Goal: Information Seeking & Learning: Find contact information

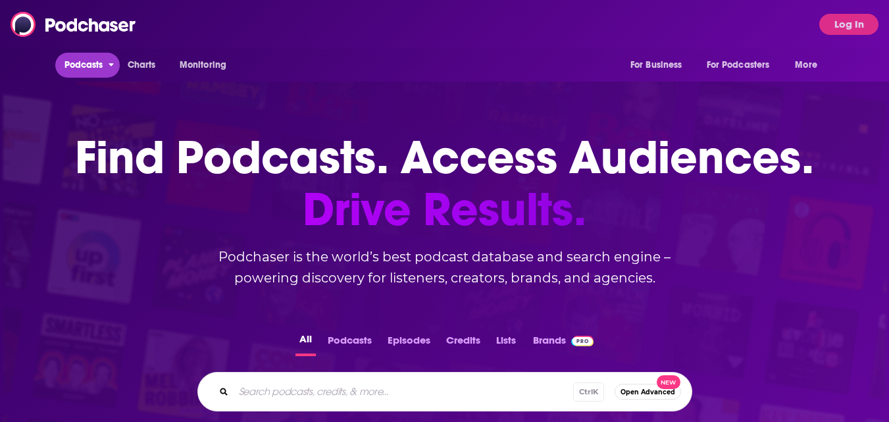
click at [71, 63] on span "Podcasts" at bounding box center [83, 65] width 39 height 18
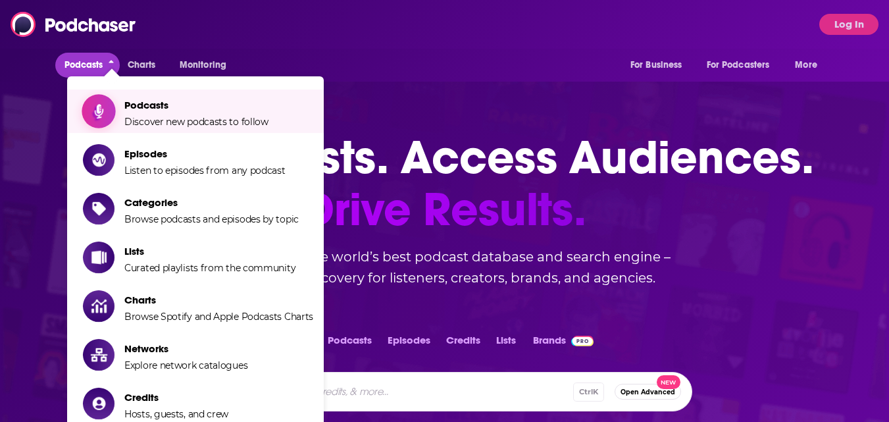
click at [179, 122] on span "Discover new podcasts to follow" at bounding box center [196, 122] width 144 height 12
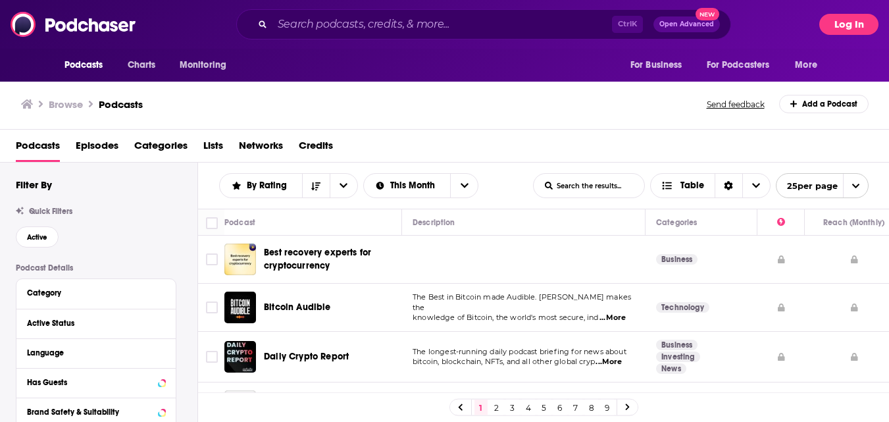
click at [853, 26] on button "Log In" at bounding box center [848, 24] width 59 height 21
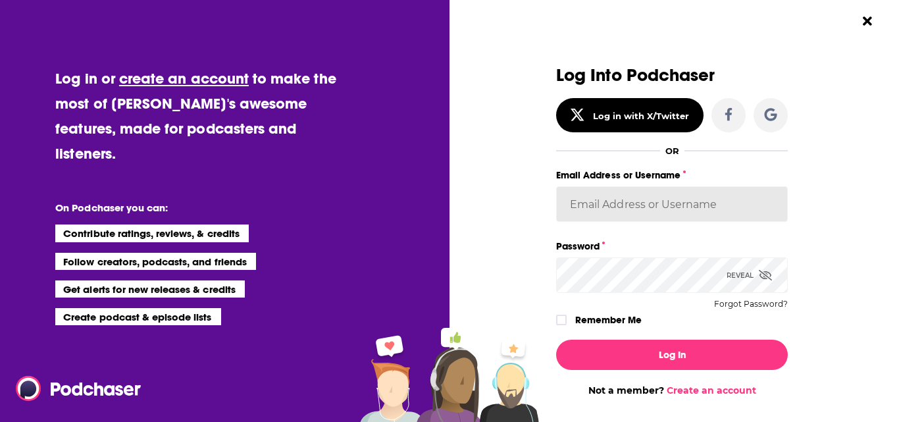
click at [656, 210] on input "Email Address or Username" at bounding box center [672, 204] width 232 height 36
type input "[PERSON_NAME][EMAIL_ADDRESS][DOMAIN_NAME]"
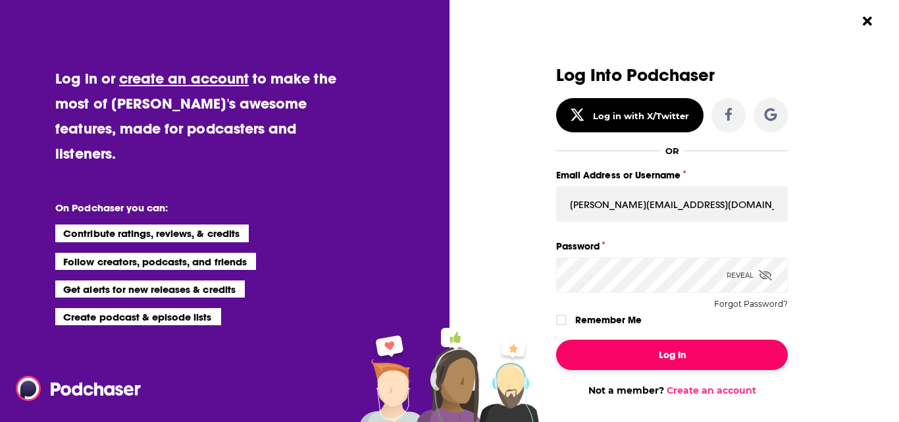
click at [684, 355] on button "Log In" at bounding box center [672, 354] width 232 height 30
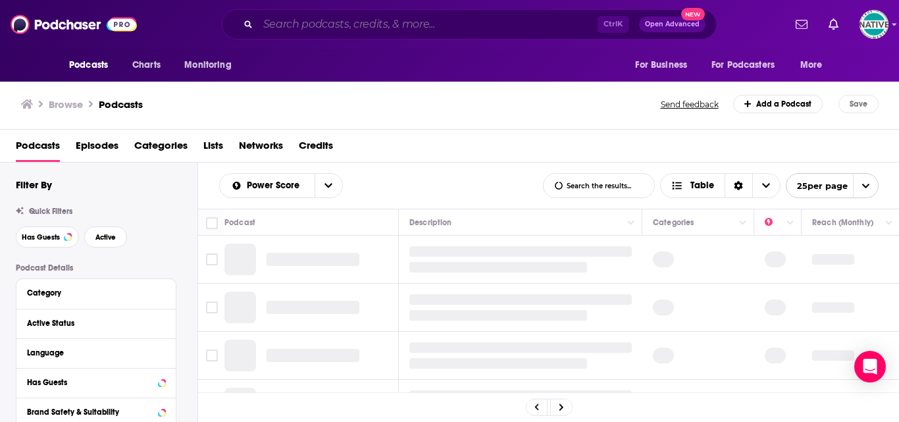
click at [430, 22] on input "Search podcasts, credits, & more..." at bounding box center [427, 24] width 339 height 21
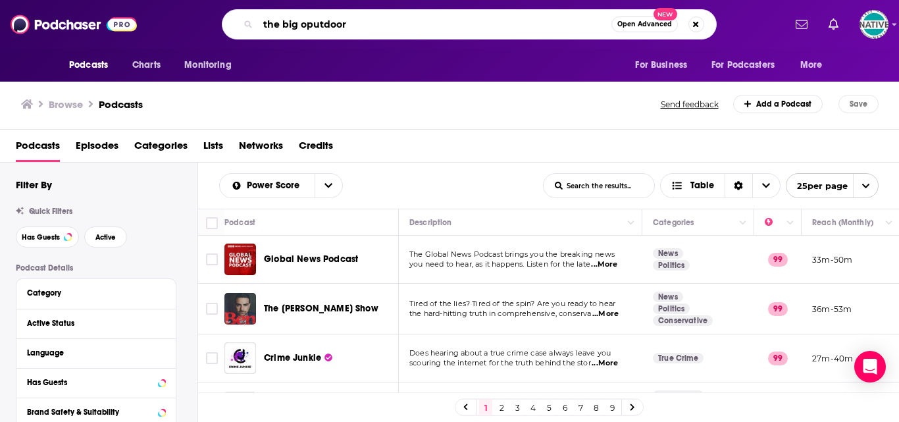
type input "the big oputdoors"
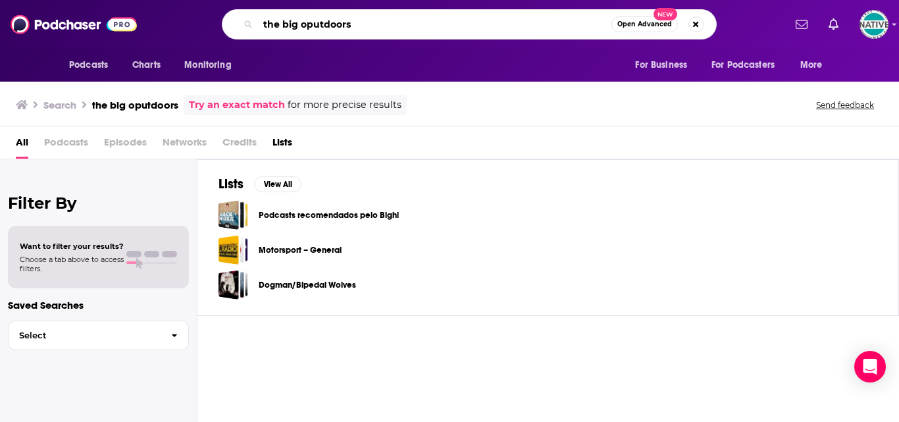
drag, startPoint x: 310, startPoint y: 26, endPoint x: 319, endPoint y: 37, distance: 14.0
click at [311, 26] on input "the big oputdoors" at bounding box center [434, 24] width 353 height 21
click at [563, 30] on input "the big outdoors" at bounding box center [434, 24] width 353 height 21
type input "the big outdoors"
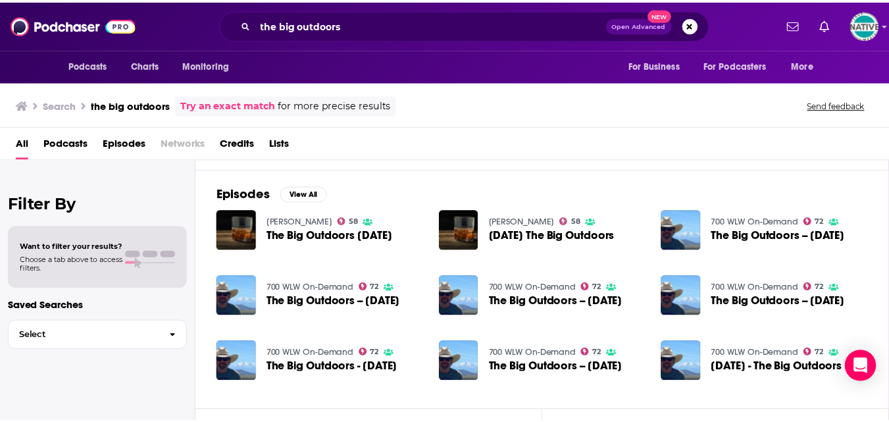
scroll to position [197, 0]
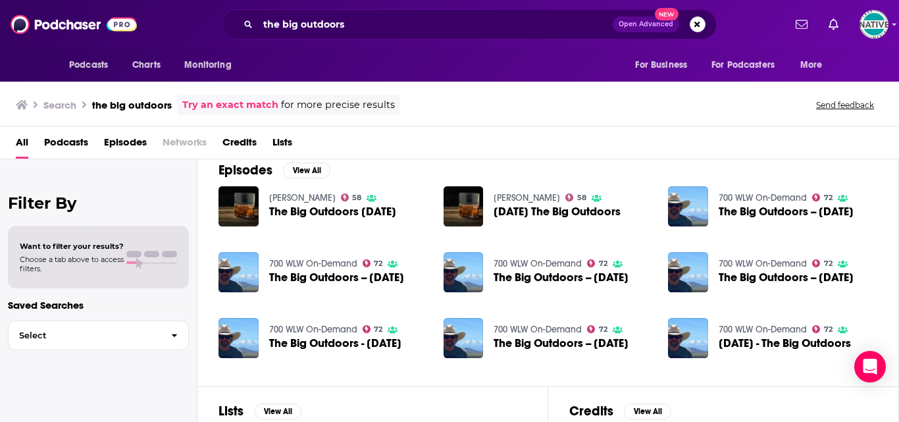
click at [332, 276] on span "The Big Outdoors -- [DATE]" at bounding box center [336, 277] width 135 height 11
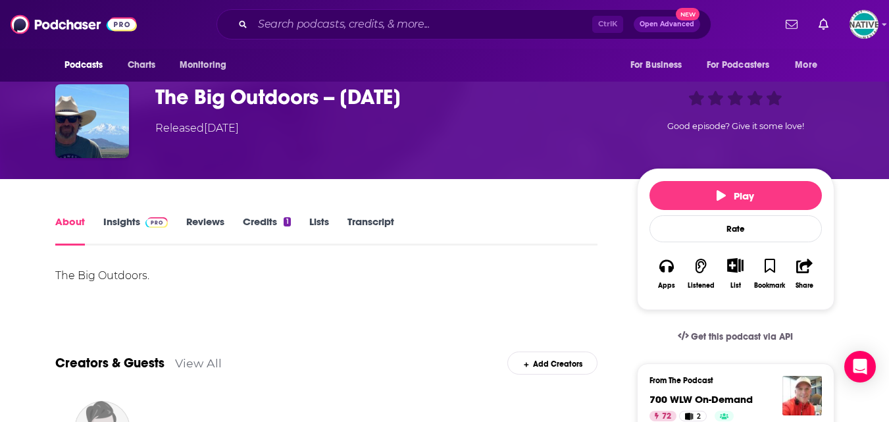
scroll to position [66, 0]
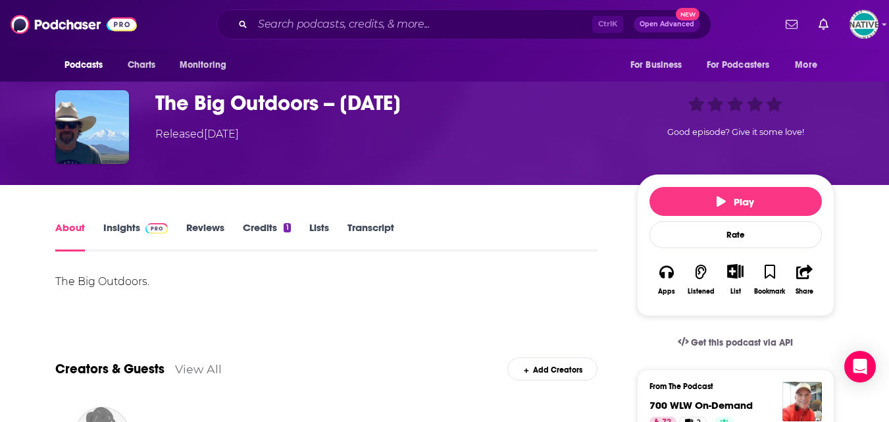
click at [118, 221] on link "Insights" at bounding box center [135, 236] width 65 height 30
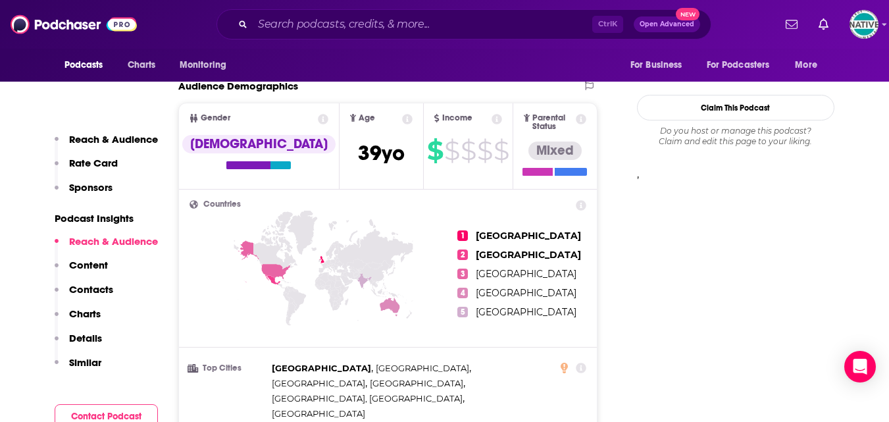
scroll to position [1118, 0]
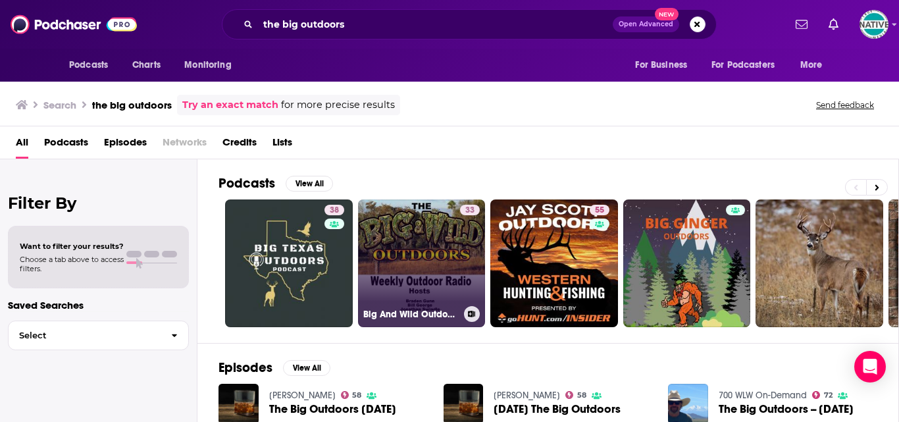
click at [408, 238] on link "33 Big And Wild Outdoors" at bounding box center [422, 263] width 128 height 128
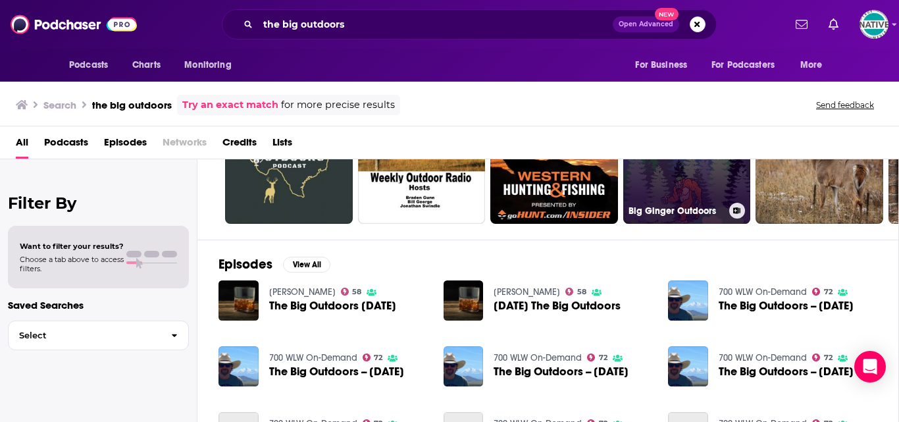
scroll to position [132, 0]
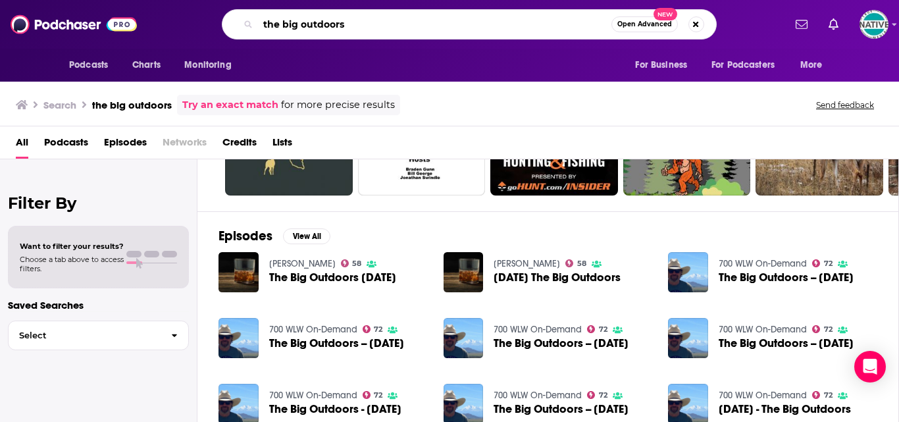
drag, startPoint x: 299, startPoint y: 25, endPoint x: 238, endPoint y: 22, distance: 60.6
click at [239, 22] on div "the big outdoors Open Advanced New" at bounding box center [469, 24] width 495 height 30
type input "fullscale outdoors"
click at [591, 24] on input "fullscale outdoors" at bounding box center [434, 24] width 353 height 21
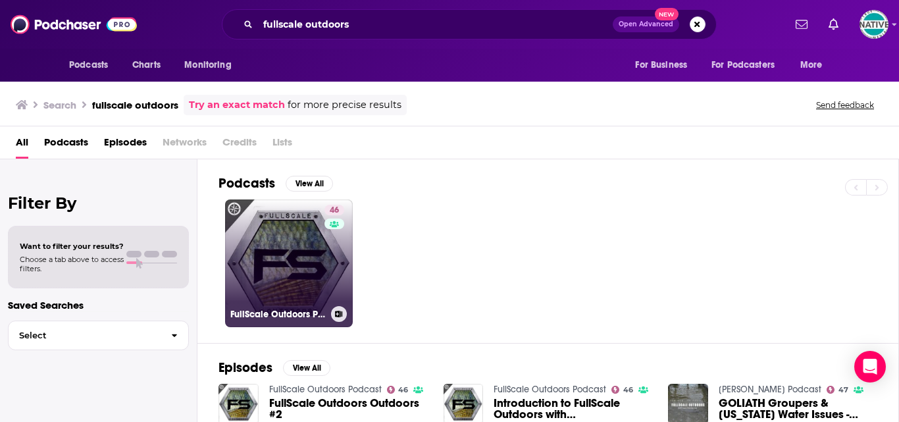
click at [291, 270] on link "46 FullScale Outdoors Podcast" at bounding box center [289, 263] width 128 height 128
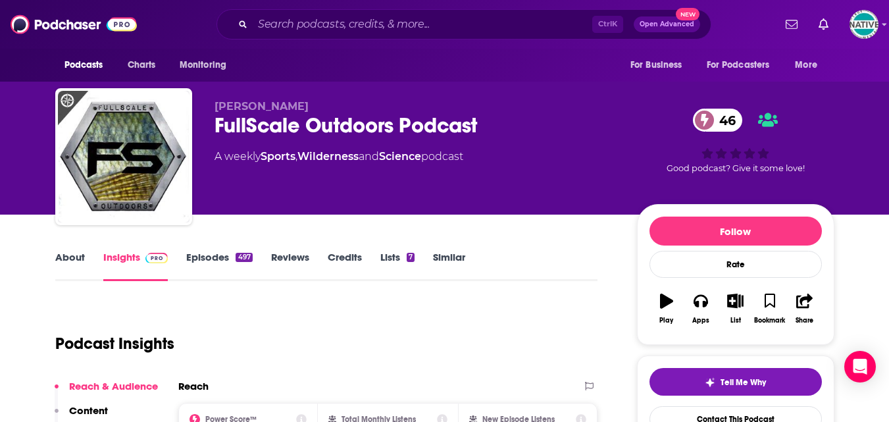
click at [63, 259] on link "About" at bounding box center [70, 266] width 30 height 30
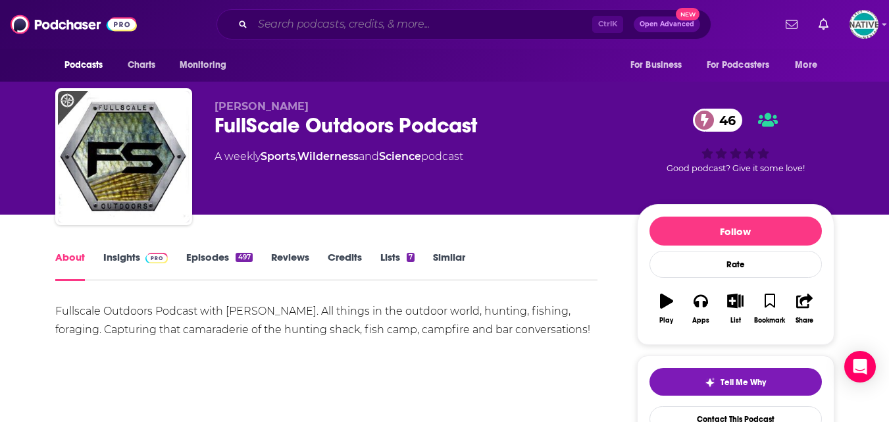
click at [378, 28] on input "Search podcasts, credits, & more..." at bounding box center [422, 24] width 339 height 21
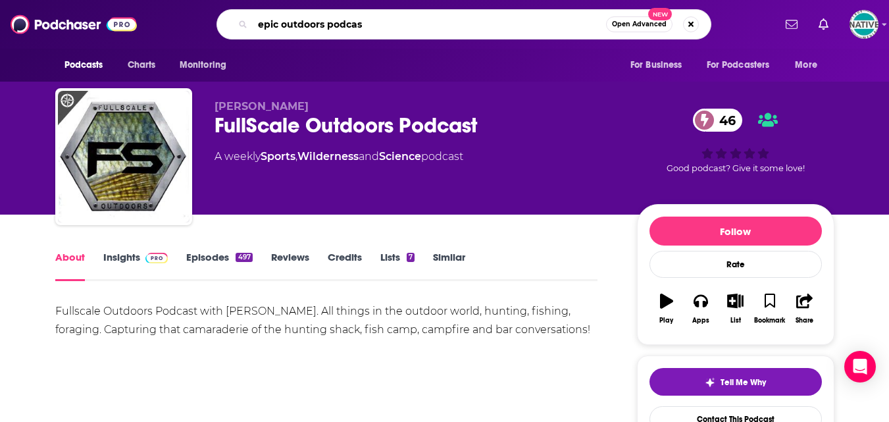
type input "epic outdoors podcast"
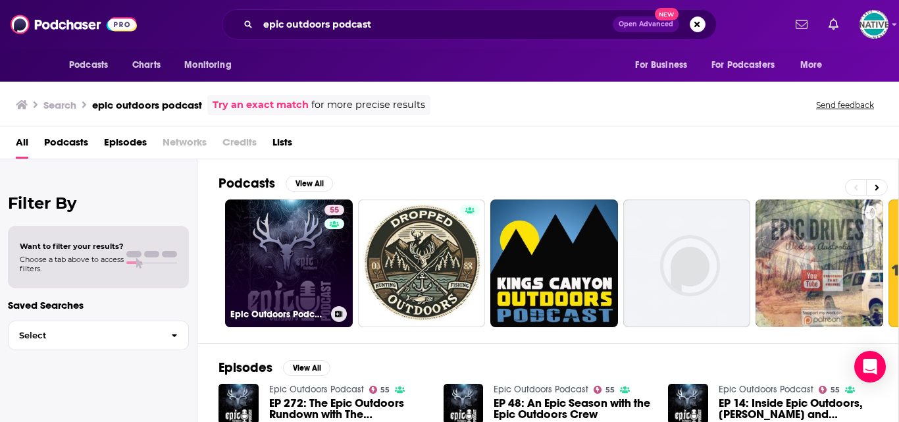
click at [290, 251] on link "55 Epic Outdoors Podcast" at bounding box center [289, 263] width 128 height 128
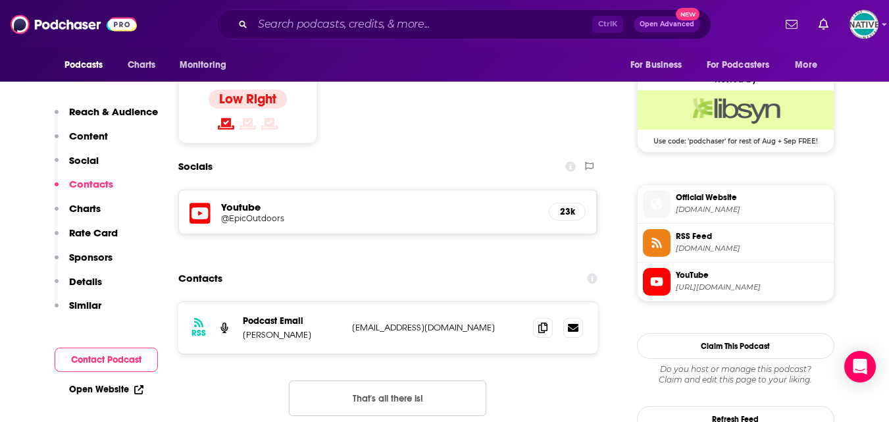
scroll to position [1118, 0]
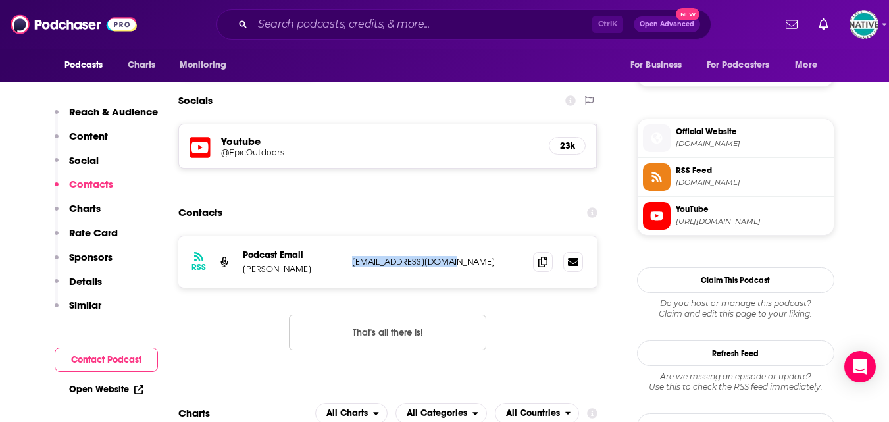
drag, startPoint x: 455, startPoint y: 211, endPoint x: 364, endPoint y: 211, distance: 91.5
click at [352, 256] on p "[EMAIL_ADDRESS][DOMAIN_NAME]" at bounding box center [437, 261] width 171 height 11
copy p "[EMAIL_ADDRESS][DOMAIN_NAME]"
click at [413, 28] on input "Search podcasts, credits, & more..." at bounding box center [422, 24] width 339 height 21
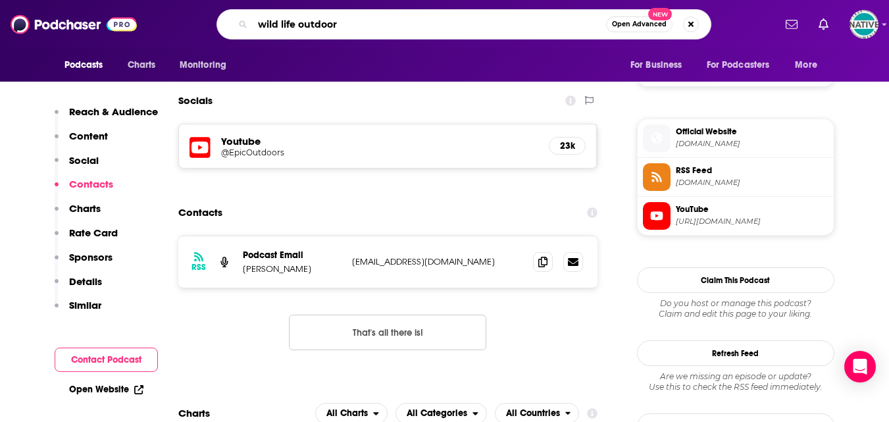
type input "wild life outdoors"
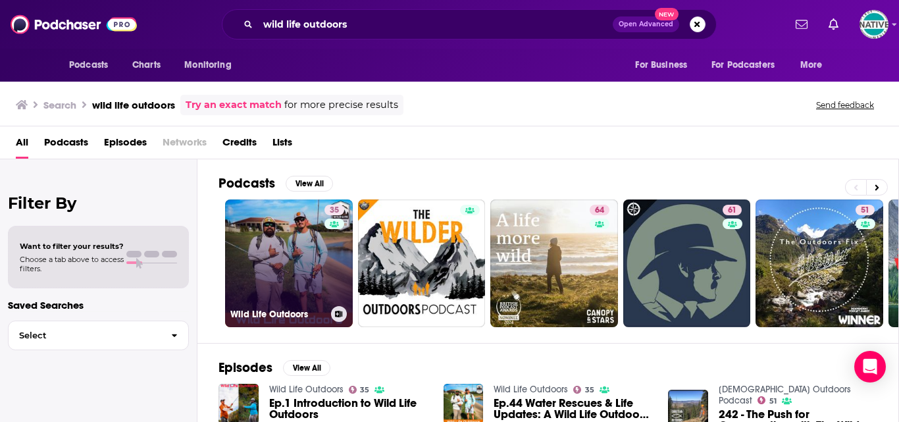
click at [313, 239] on link "35 Wild Life Outdoors" at bounding box center [289, 263] width 128 height 128
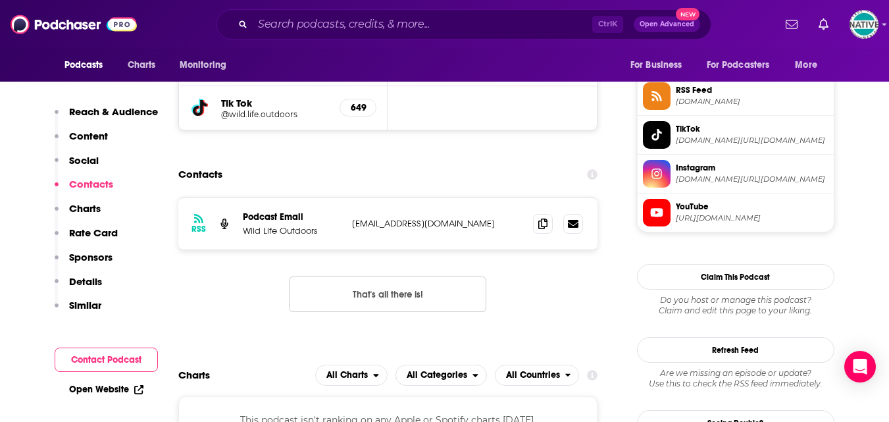
scroll to position [987, 0]
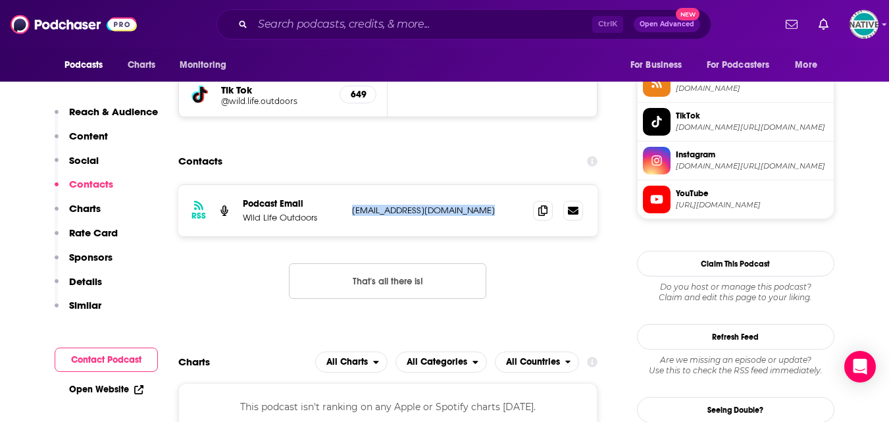
drag, startPoint x: 352, startPoint y: 213, endPoint x: 473, endPoint y: 211, distance: 121.1
click at [479, 215] on p "[EMAIL_ADDRESS][DOMAIN_NAME]" at bounding box center [437, 210] width 171 height 11
copy p "[EMAIL_ADDRESS][DOMAIN_NAME]"
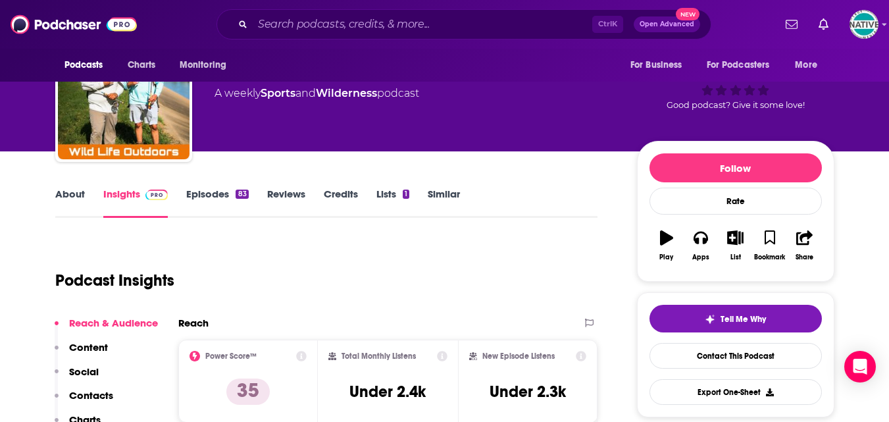
scroll to position [0, 0]
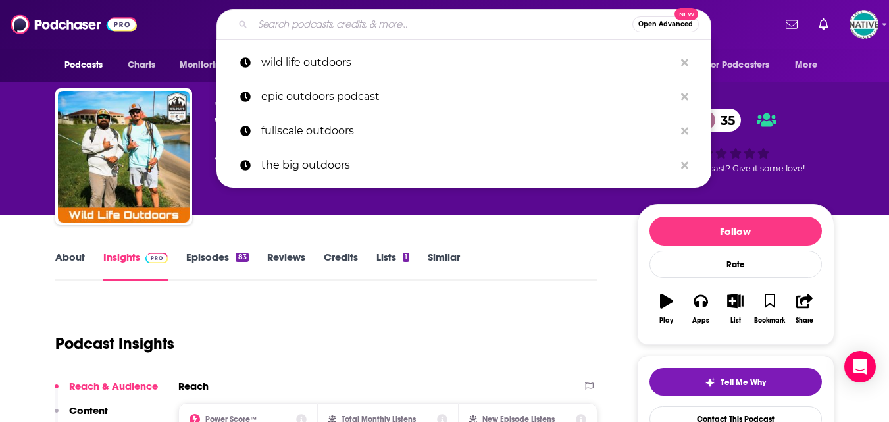
click at [449, 27] on input "Search podcasts, credits, & more..." at bounding box center [443, 24] width 380 height 21
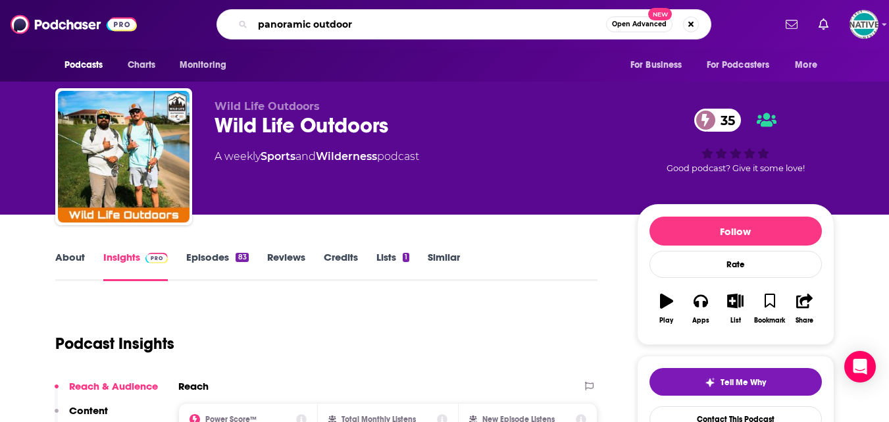
type input "panoramic outdoors"
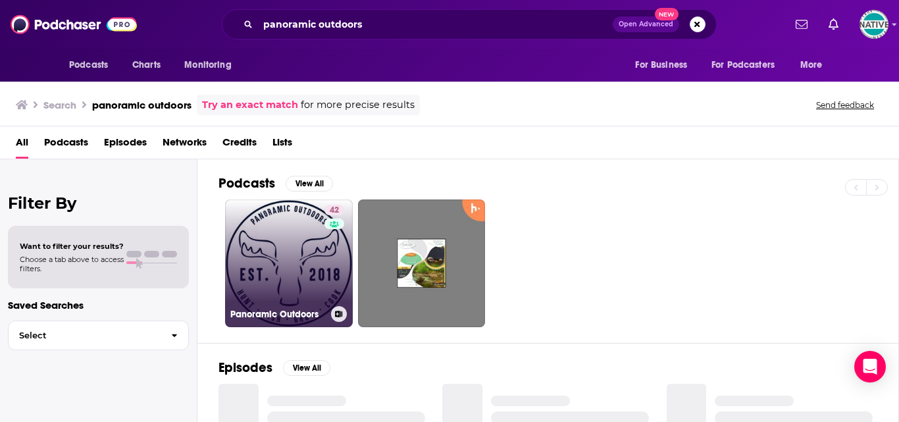
click at [290, 243] on link "42 Panoramic Outdoors" at bounding box center [289, 263] width 128 height 128
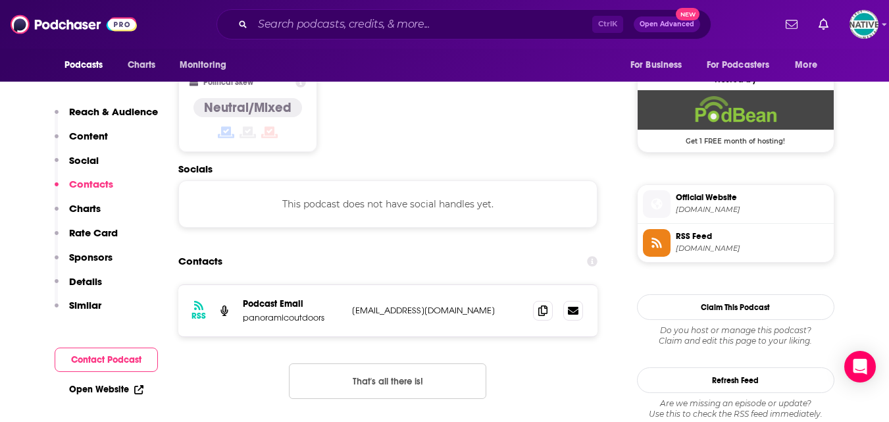
scroll to position [1118, 0]
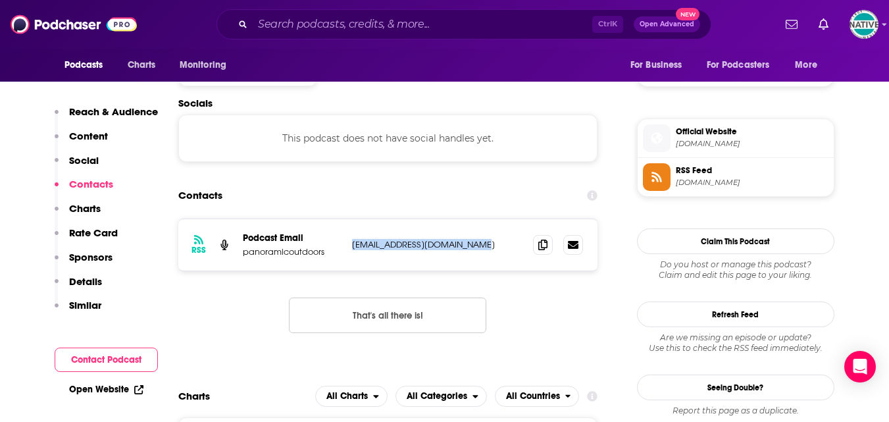
drag, startPoint x: 488, startPoint y: 186, endPoint x: 350, endPoint y: 184, distance: 137.5
click at [350, 219] on div "RSS Podcast Email panoramicoutdoors [EMAIL_ADDRESS][DOMAIN_NAME] [EMAIL_ADDRESS…" at bounding box center [388, 244] width 420 height 51
copy p "[EMAIL_ADDRESS][DOMAIN_NAME]"
click at [343, 27] on input "Search podcasts, credits, & more..." at bounding box center [422, 24] width 339 height 21
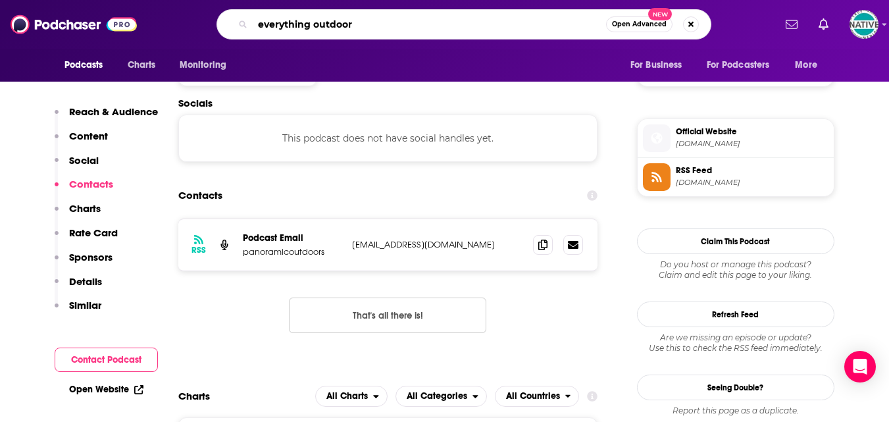
type input "everything outdoors"
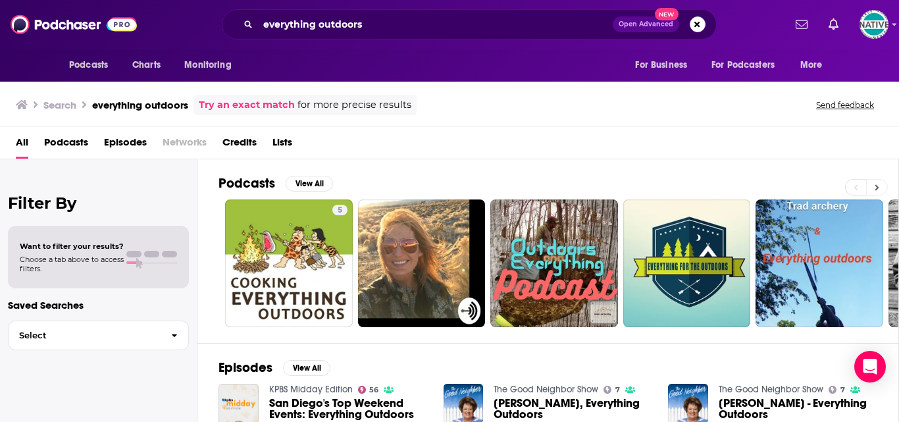
click at [874, 183] on button at bounding box center [877, 187] width 22 height 16
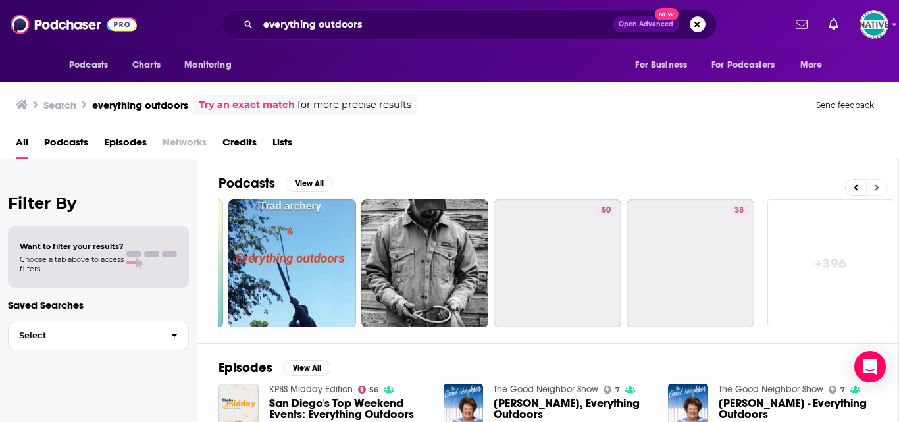
scroll to position [0, 528]
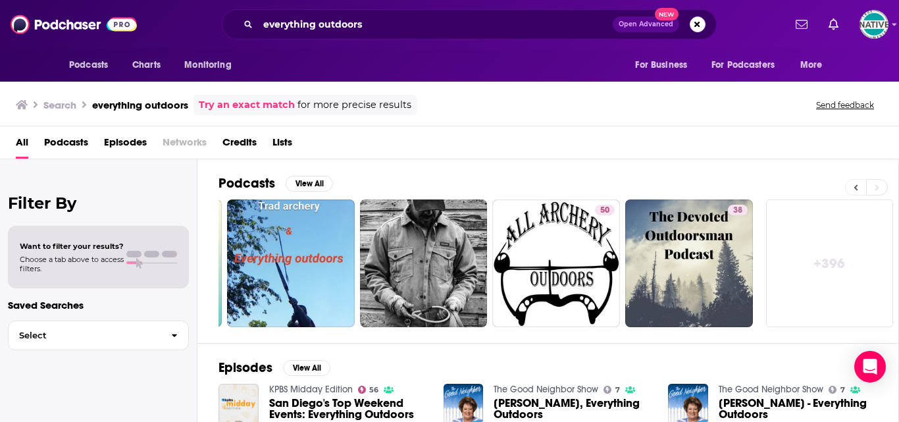
click at [854, 188] on icon at bounding box center [855, 187] width 5 height 9
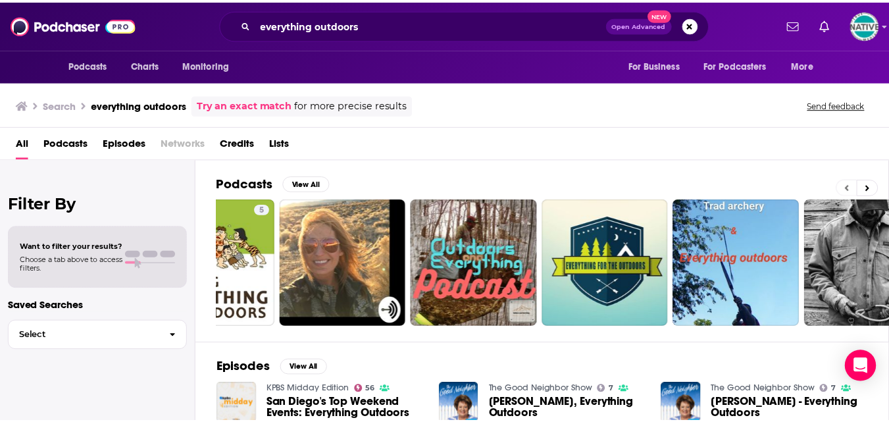
scroll to position [0, 0]
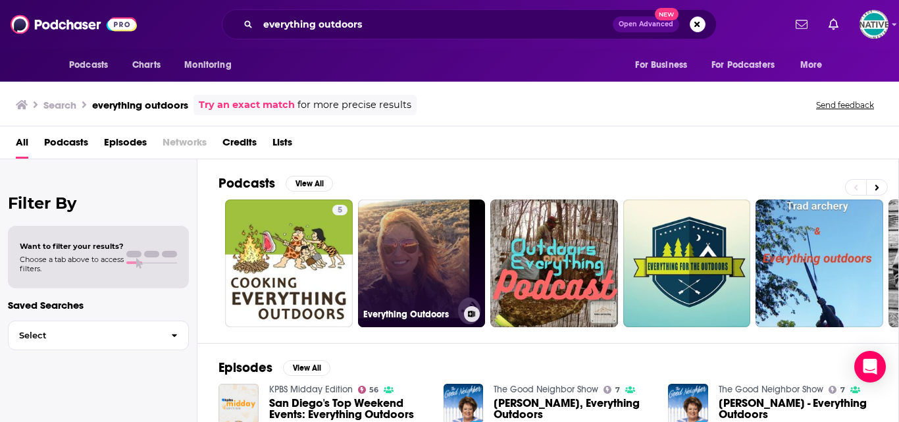
click at [432, 261] on link "Everything Outdoors" at bounding box center [422, 263] width 128 height 128
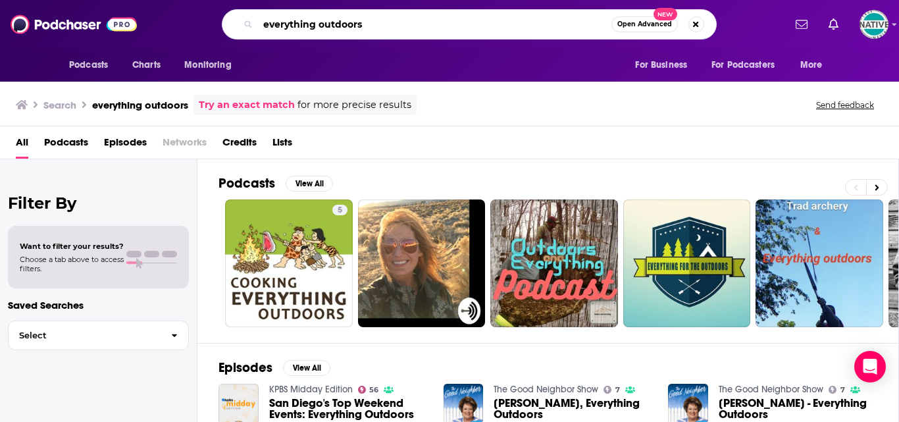
click at [346, 25] on input "everything outdoors" at bounding box center [434, 24] width 353 height 21
click at [368, 32] on input "everything outdoors" at bounding box center [434, 24] width 353 height 21
type input "e"
type input "fit for hiking"
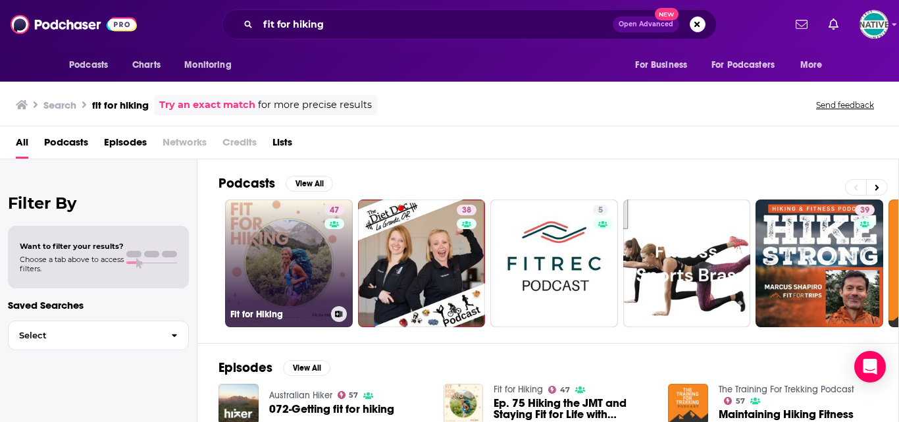
click at [282, 230] on link "47 Fit for Hiking" at bounding box center [289, 263] width 128 height 128
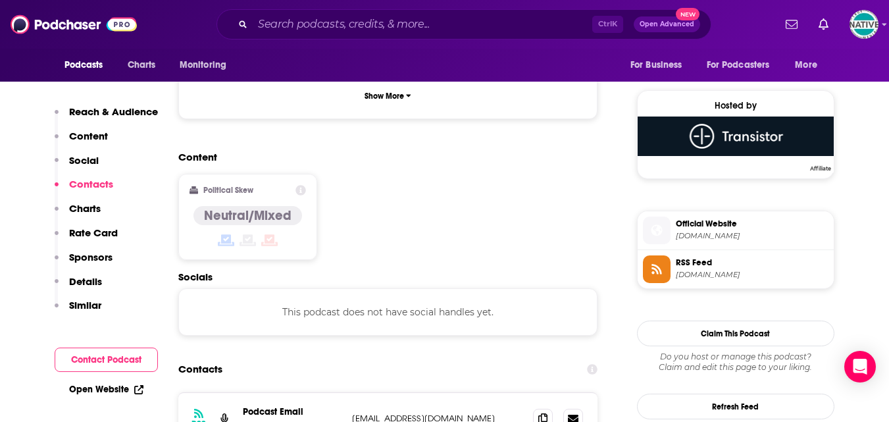
scroll to position [1053, 0]
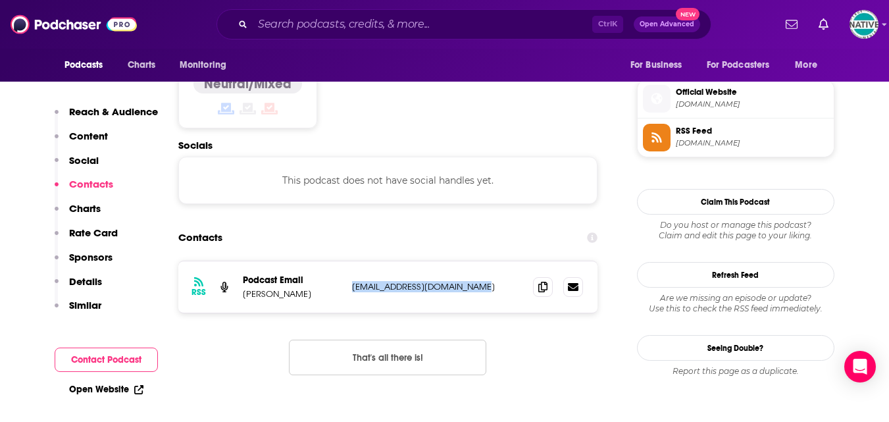
drag, startPoint x: 474, startPoint y: 236, endPoint x: 349, endPoint y: 240, distance: 125.7
click at [349, 261] on div "RSS Podcast Email [PERSON_NAME] [EMAIL_ADDRESS][DOMAIN_NAME] [EMAIL_ADDRESS][DO…" at bounding box center [388, 286] width 420 height 51
copy p "[EMAIL_ADDRESS][DOMAIN_NAME]"
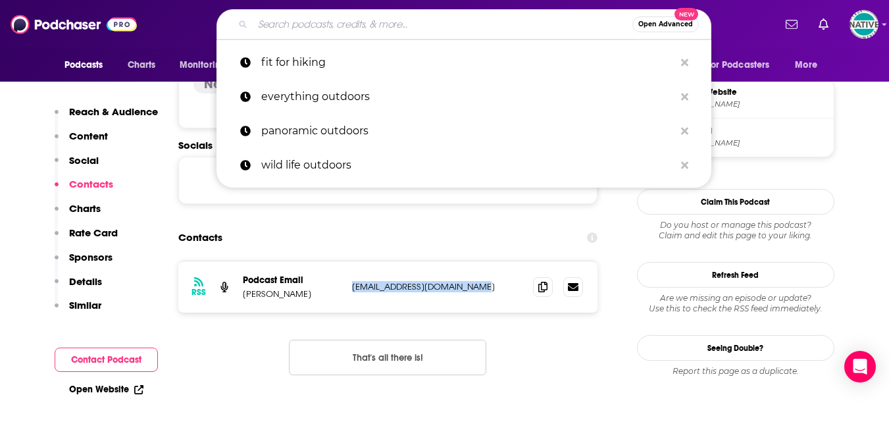
click at [395, 28] on input "Search podcasts, credits, & more..." at bounding box center [443, 24] width 380 height 21
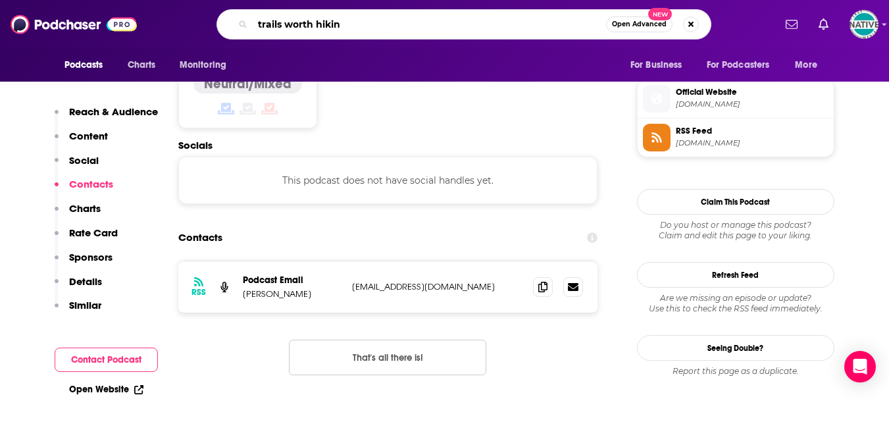
type input "trails worth hiking"
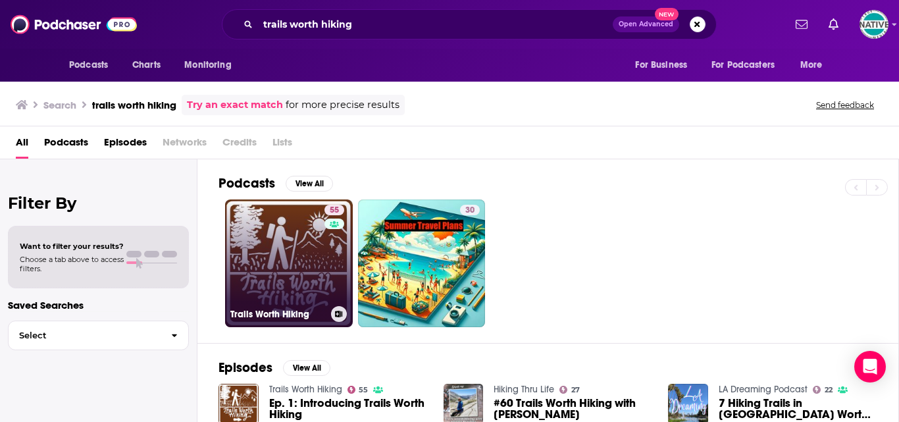
click at [274, 222] on link "55 Trails Worth Hiking" at bounding box center [289, 263] width 128 height 128
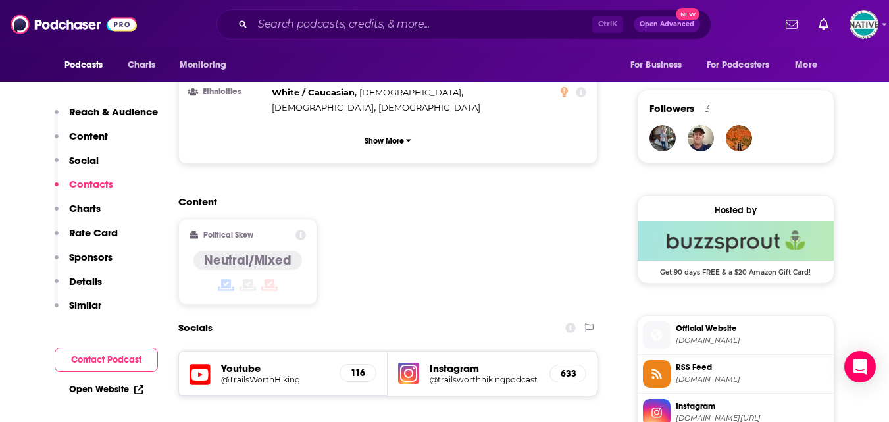
scroll to position [1118, 0]
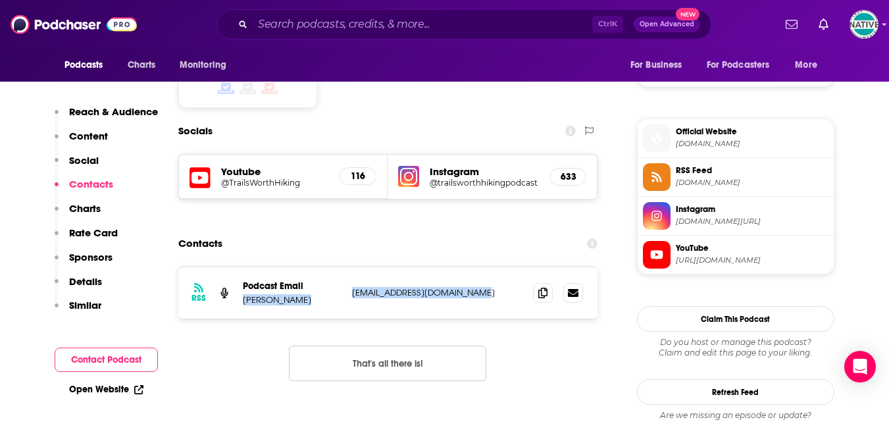
drag, startPoint x: 345, startPoint y: 209, endPoint x: 411, endPoint y: 209, distance: 65.8
click at [470, 267] on div "RSS Podcast Email [PERSON_NAME] [EMAIL_ADDRESS][DOMAIN_NAME] [EMAIL_ADDRESS][DO…" at bounding box center [388, 292] width 420 height 51
click at [345, 231] on div "Contacts" at bounding box center [388, 243] width 420 height 25
drag, startPoint x: 356, startPoint y: 213, endPoint x: 367, endPoint y: 207, distance: 12.7
click at [367, 287] on p "[EMAIL_ADDRESS][DOMAIN_NAME]" at bounding box center [437, 292] width 171 height 11
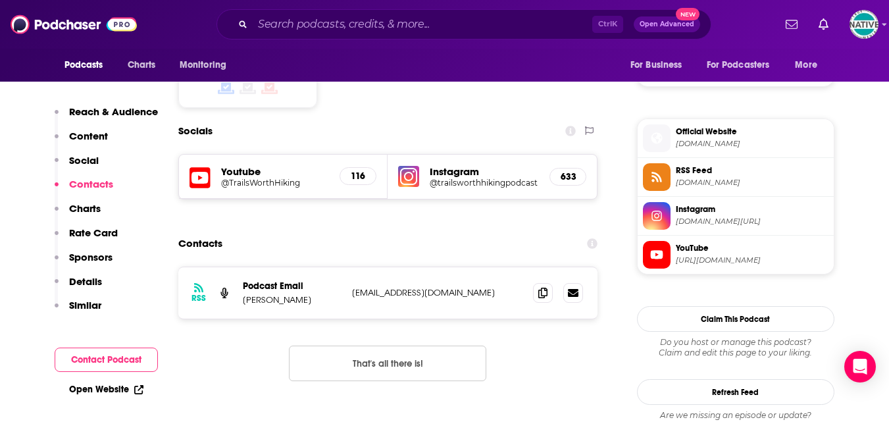
click at [345, 267] on div "RSS Podcast Email [PERSON_NAME] [EMAIL_ADDRESS][DOMAIN_NAME] [EMAIL_ADDRESS][DO…" at bounding box center [388, 292] width 420 height 51
drag, startPoint x: 347, startPoint y: 209, endPoint x: 464, endPoint y: 213, distance: 117.2
click at [464, 267] on div "RSS Podcast Email [PERSON_NAME] [EMAIL_ADDRESS][DOMAIN_NAME] [EMAIL_ADDRESS][DO…" at bounding box center [388, 292] width 420 height 51
copy p "[EMAIL_ADDRESS][DOMAIN_NAME]"
click at [343, 29] on input "Search podcasts, credits, & more..." at bounding box center [422, 24] width 339 height 21
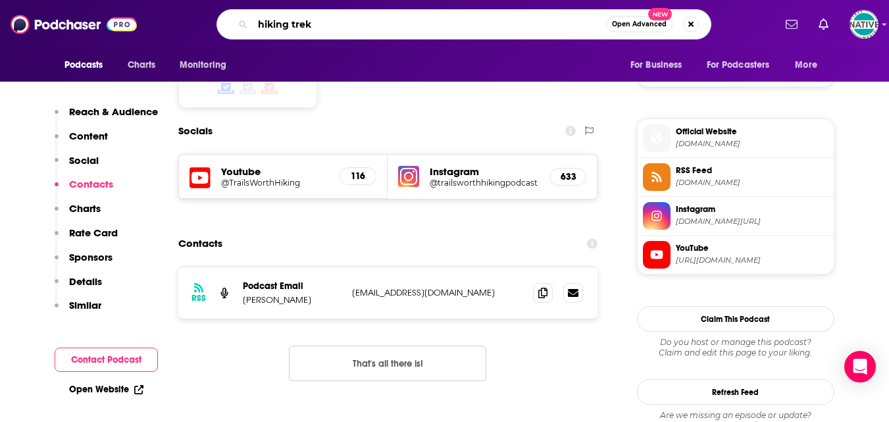
type input "hiking treks"
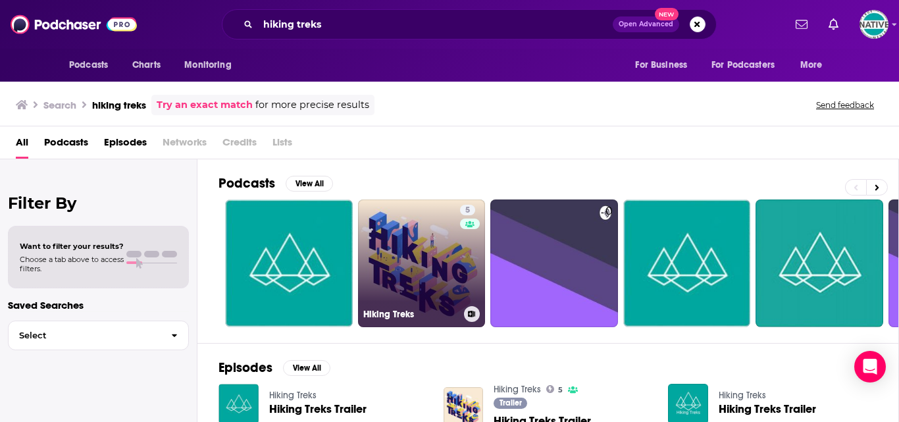
click at [409, 249] on link "5 Hiking Treks" at bounding box center [422, 263] width 128 height 128
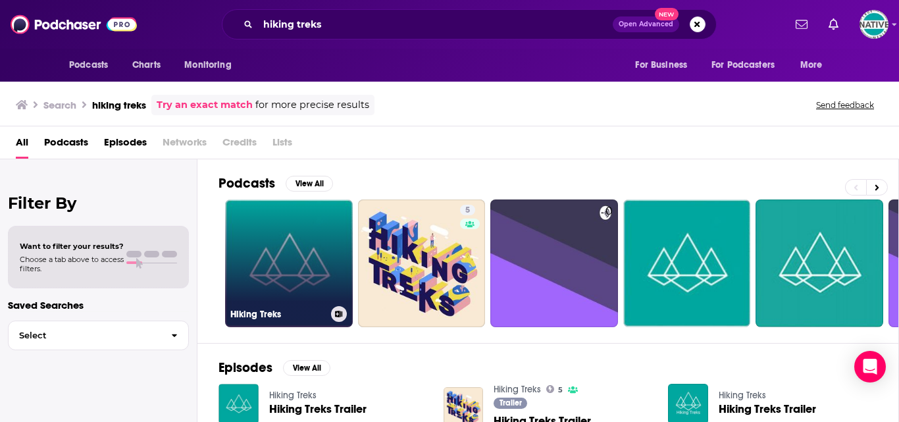
click at [292, 286] on link "Hiking Treks" at bounding box center [289, 263] width 128 height 128
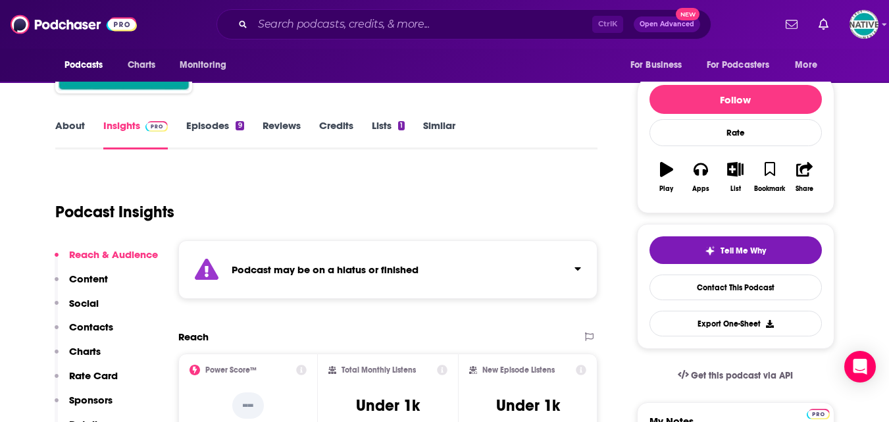
scroll to position [263, 0]
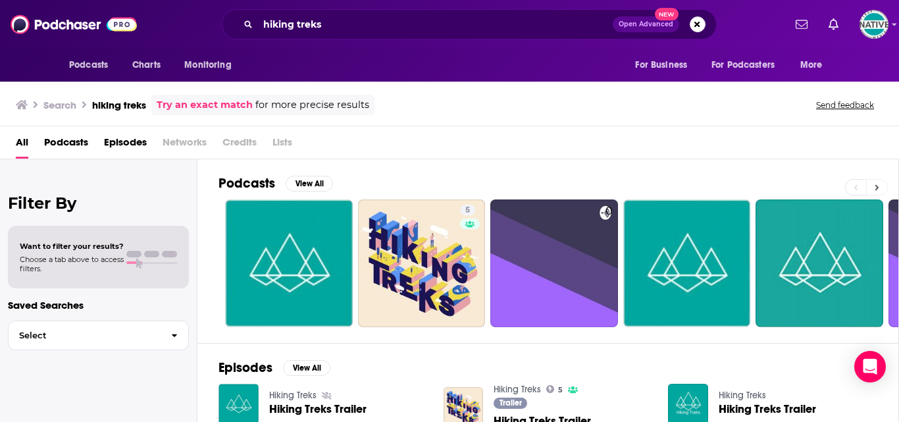
click at [872, 188] on button at bounding box center [877, 187] width 22 height 16
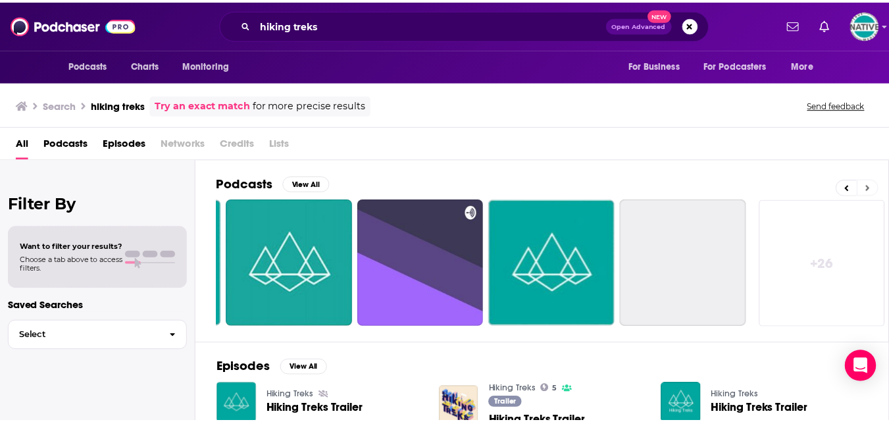
scroll to position [0, 528]
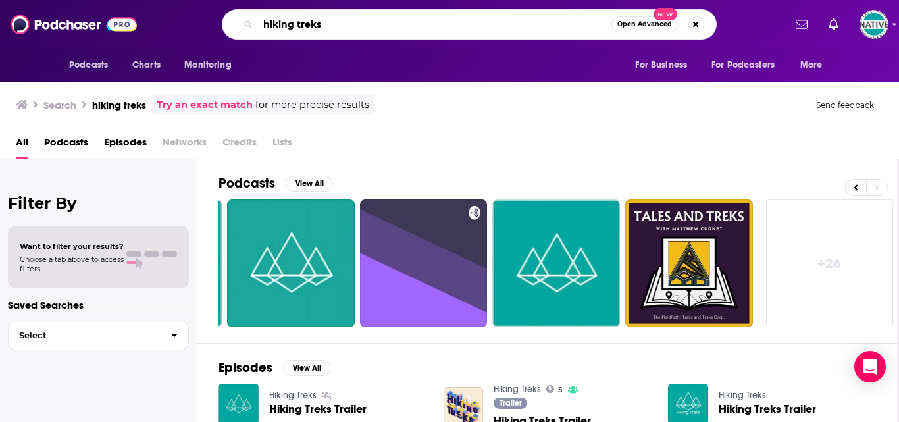
click at [430, 20] on input "hiking treks" at bounding box center [434, 24] width 353 height 21
type input "hiking unfiltered"
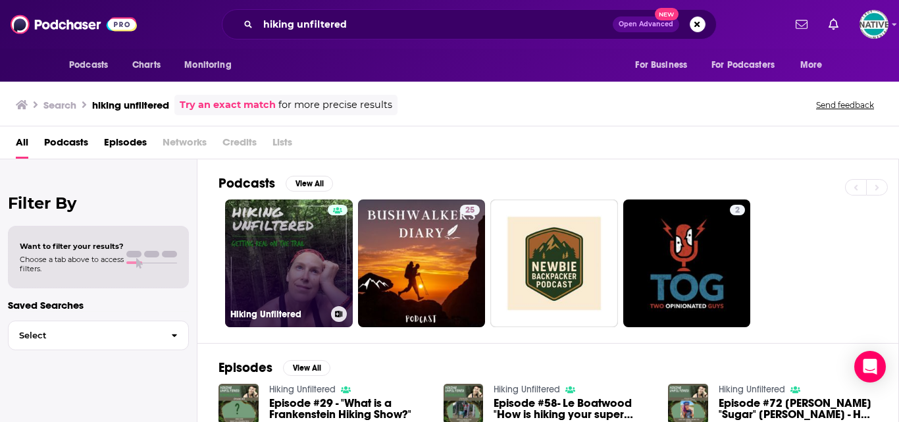
click at [295, 240] on link "Hiking Unfiltered" at bounding box center [289, 263] width 128 height 128
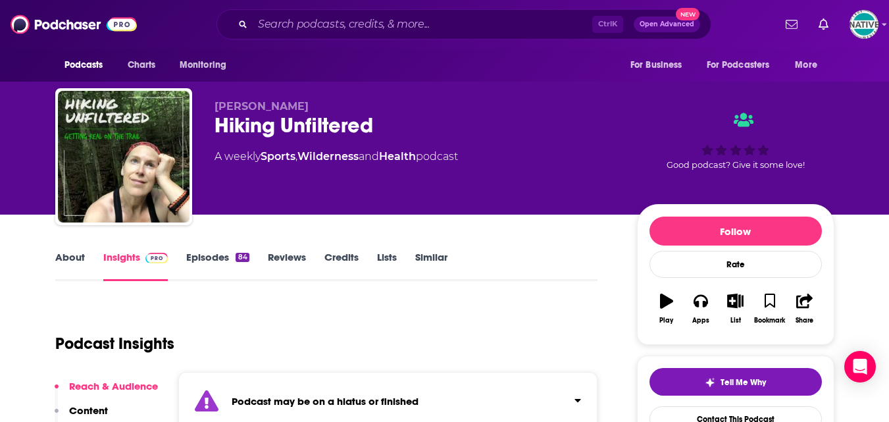
scroll to position [263, 0]
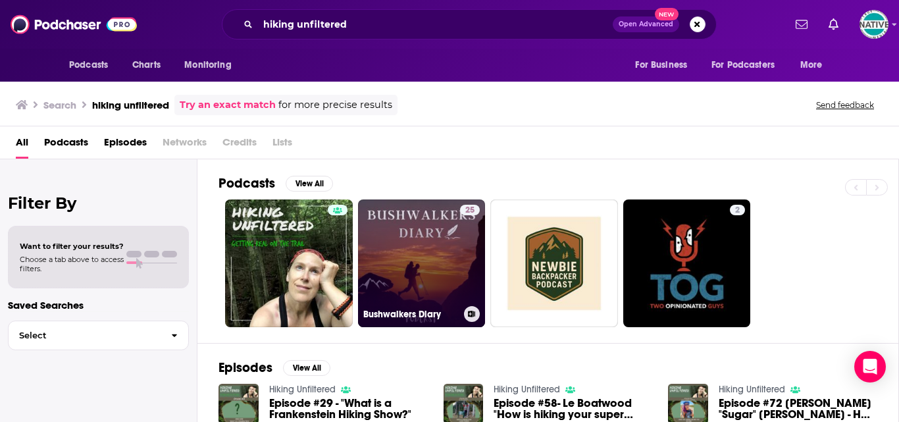
click at [413, 237] on link "25 Bushwalkers Diary" at bounding box center [422, 263] width 128 height 128
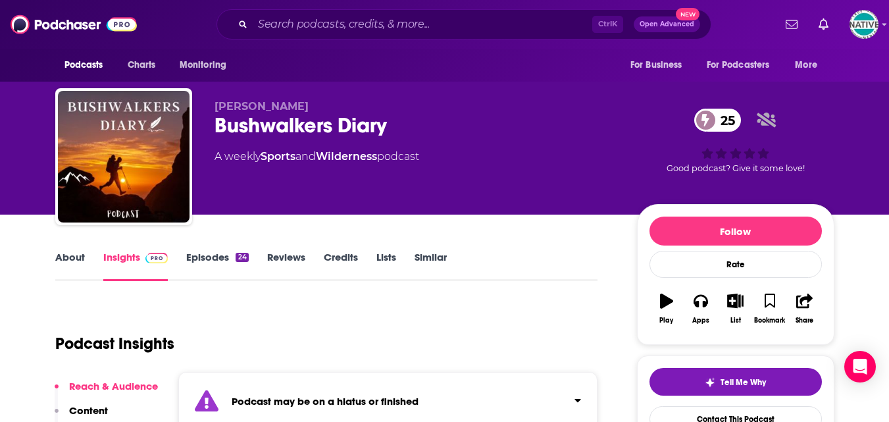
scroll to position [197, 0]
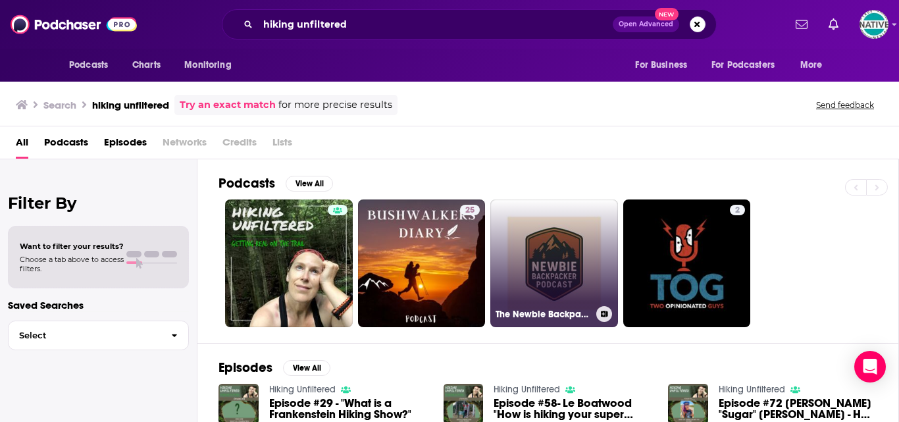
click at [562, 264] on link "The Newbie Backpacker Podcast" at bounding box center [554, 263] width 128 height 128
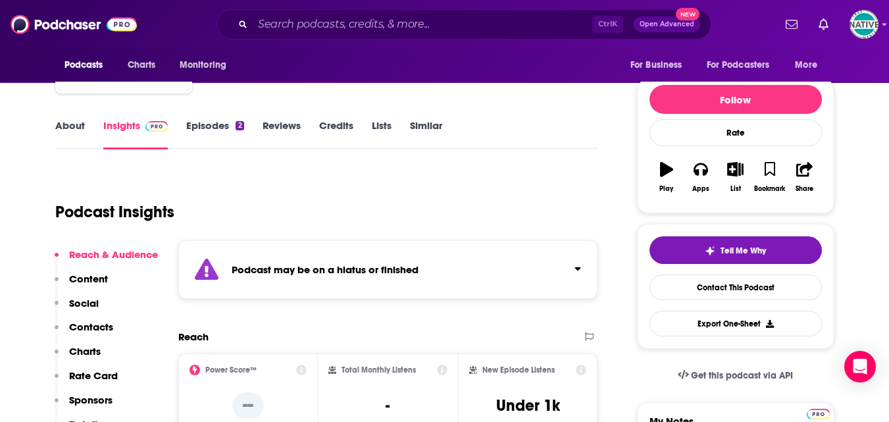
scroll to position [263, 0]
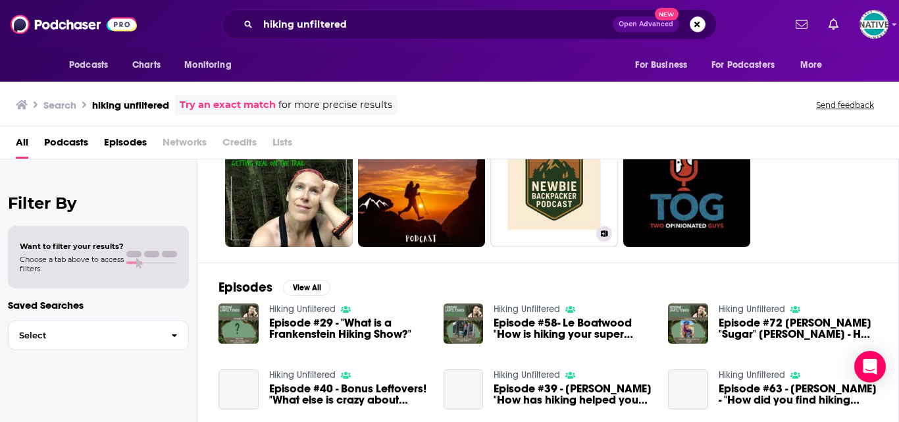
scroll to position [132, 0]
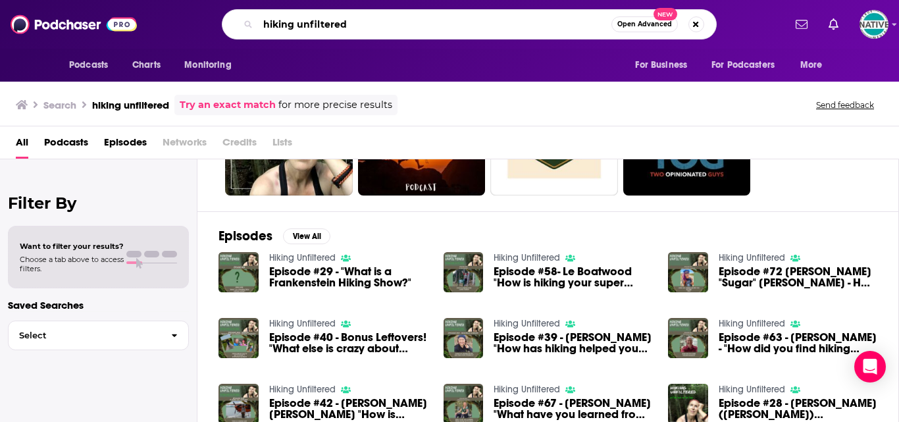
drag, startPoint x: 426, startPoint y: 22, endPoint x: 157, endPoint y: 14, distance: 269.2
click at [167, 16] on div "hiking unfiltered Open Advanced New" at bounding box center [469, 24] width 630 height 30
type input "hike strong"
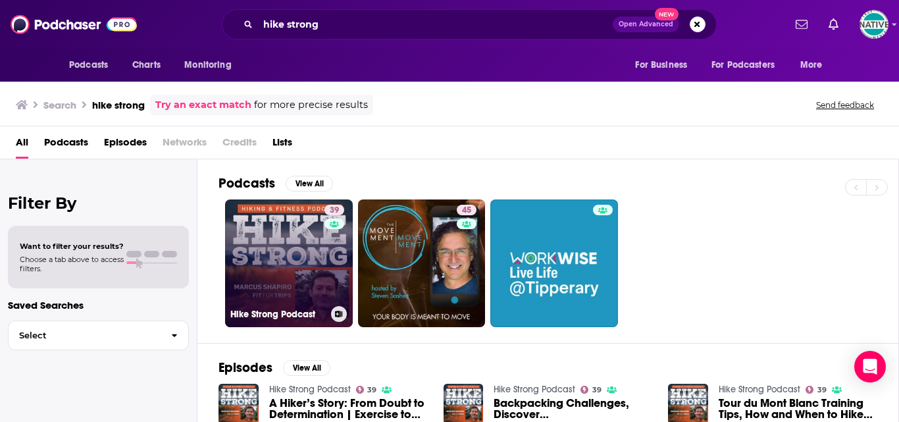
click at [257, 224] on link "39 Hike Strong Podcast" at bounding box center [289, 263] width 128 height 128
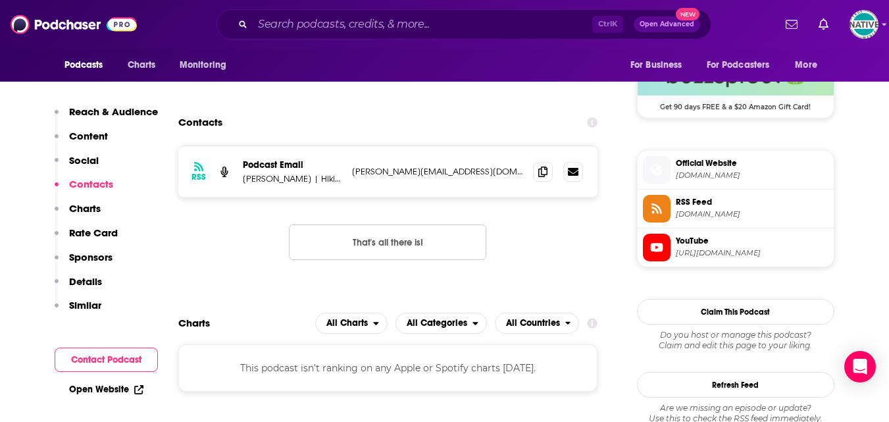
scroll to position [987, 0]
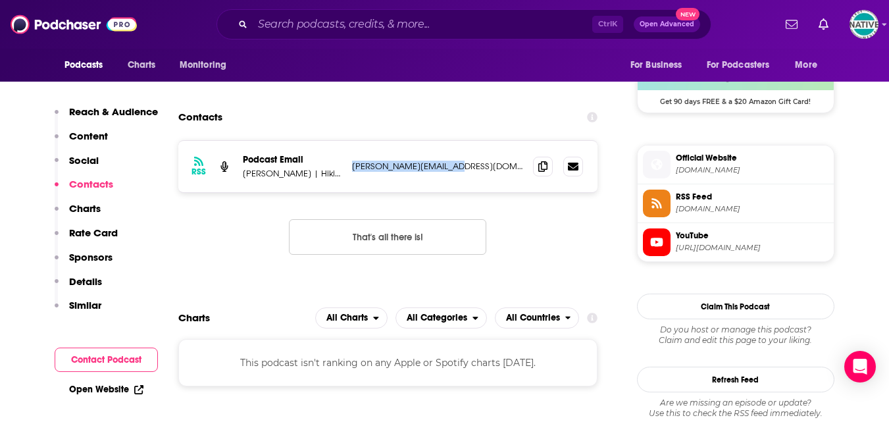
drag, startPoint x: 441, startPoint y: 166, endPoint x: 352, endPoint y: 162, distance: 88.9
click at [351, 157] on div "RSS Podcast Email [PERSON_NAME] | Hiking Strength and Conditioning Coach [PERSO…" at bounding box center [388, 166] width 420 height 51
copy p "[PERSON_NAME][EMAIL_ADDRESS][DOMAIN_NAME]"
click at [423, 31] on input "Search podcasts, credits, & more..." at bounding box center [422, 24] width 339 height 21
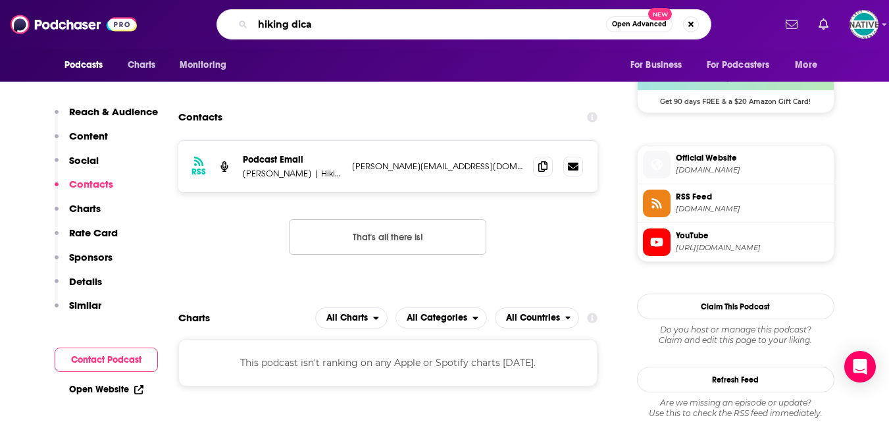
type input "hiking dicas"
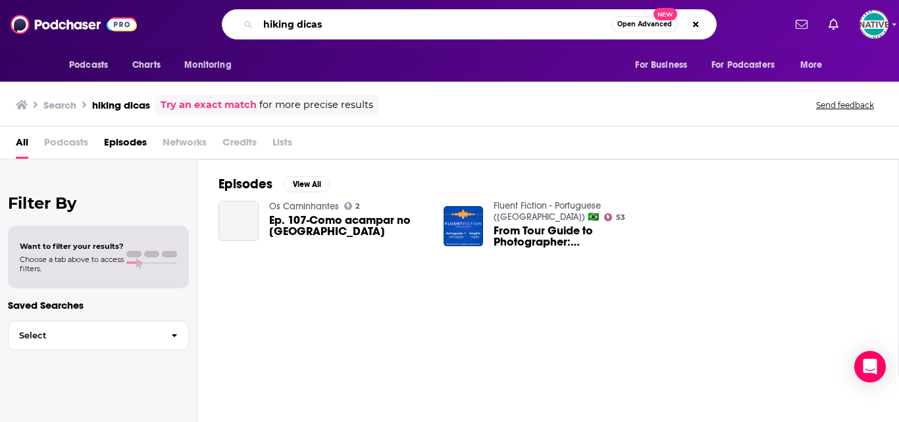
drag, startPoint x: 313, startPoint y: 28, endPoint x: 324, endPoint y: 41, distance: 17.8
click at [313, 27] on input "hiking dicas" at bounding box center [434, 24] width 353 height 21
type input "hiking divas"
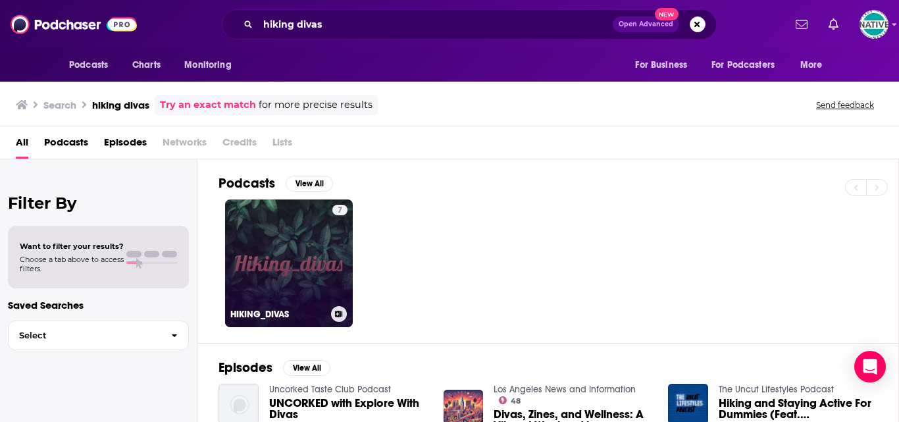
click at [307, 231] on link "7 HIKING_DIVAS" at bounding box center [289, 263] width 128 height 128
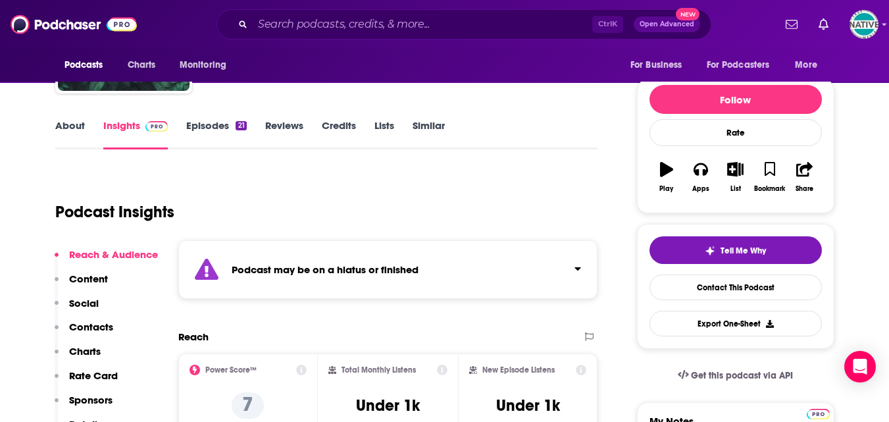
scroll to position [263, 0]
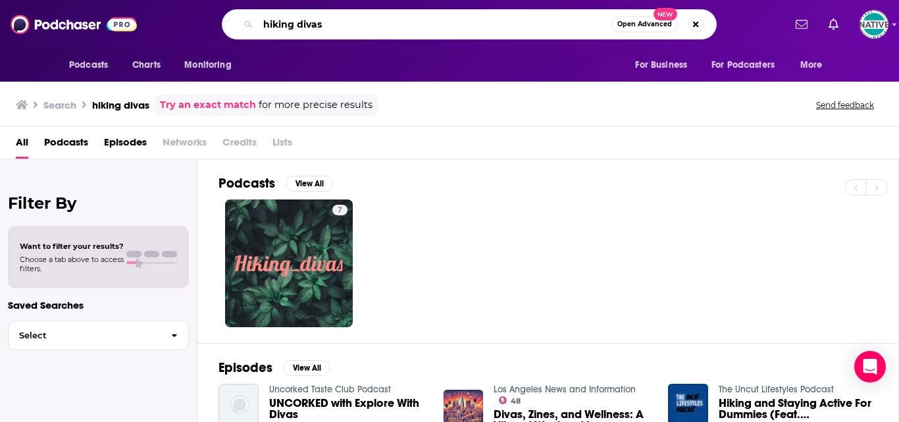
click at [345, 28] on input "hiking divas" at bounding box center [434, 24] width 353 height 21
type input "hiking thru life"
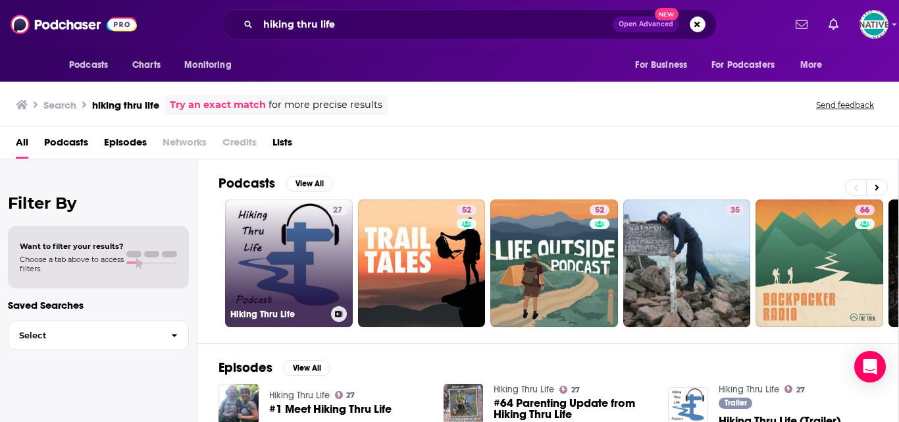
click at [274, 237] on link "27 Hiking Thru Life" at bounding box center [289, 263] width 128 height 128
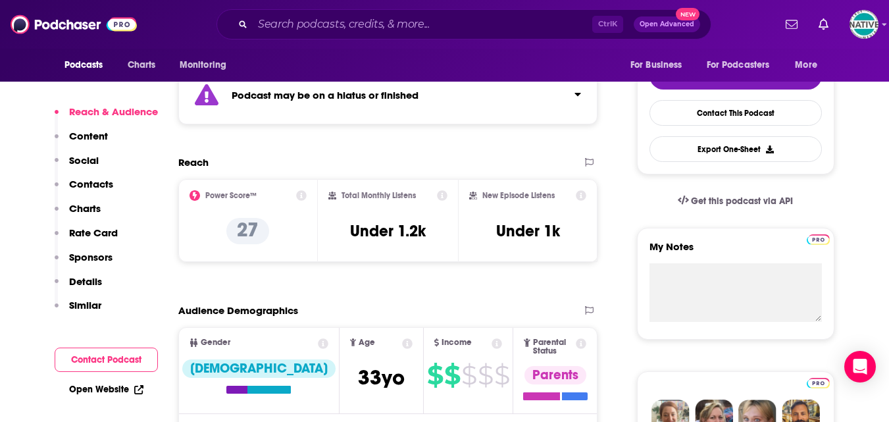
scroll to position [329, 0]
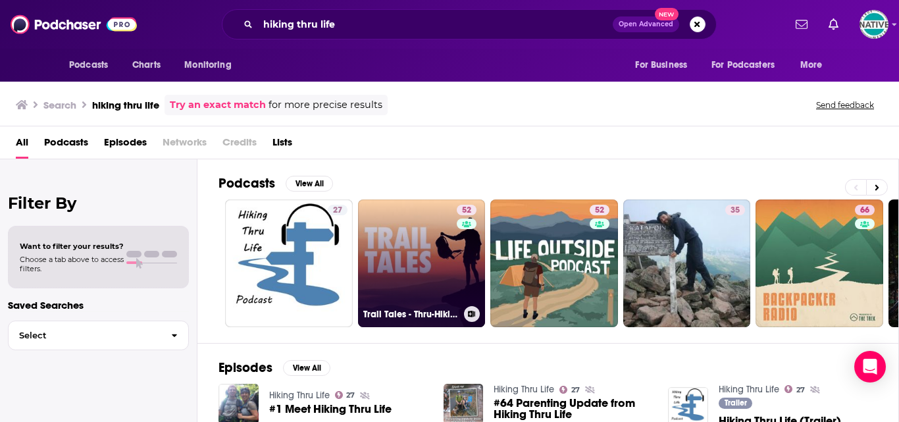
click at [430, 246] on link "52 Trail Tales - Thru-Hiking & Backpacking" at bounding box center [422, 263] width 128 height 128
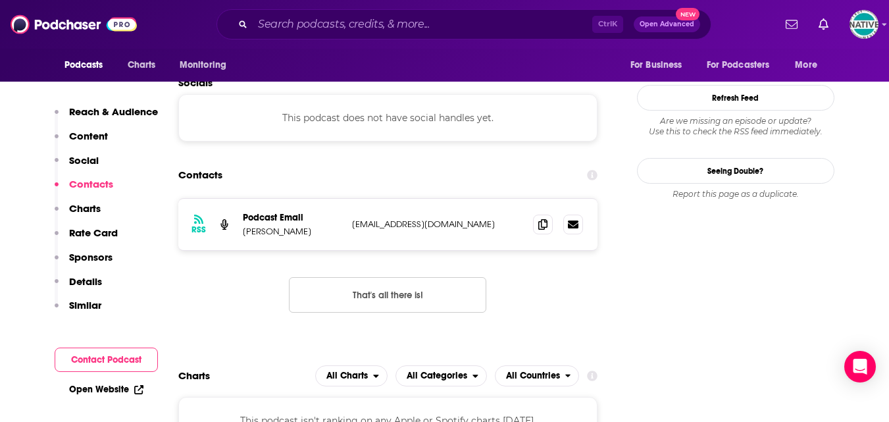
scroll to position [1250, 0]
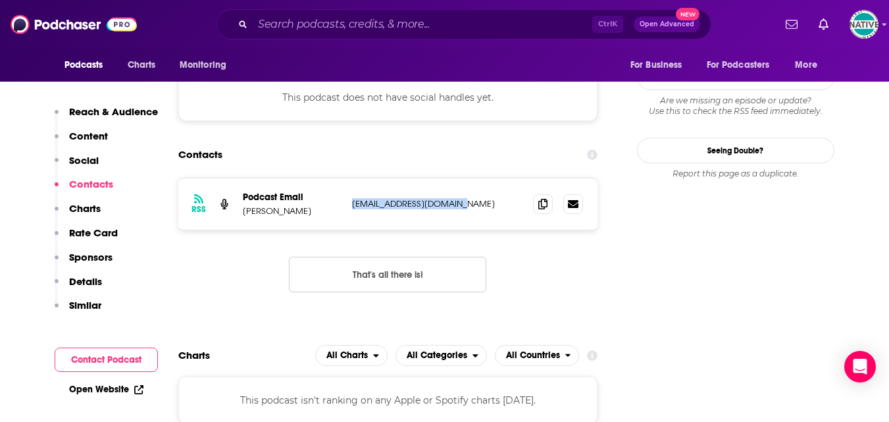
drag, startPoint x: 458, startPoint y: 170, endPoint x: 351, endPoint y: 169, distance: 106.6
click at [352, 198] on p "[EMAIL_ADDRESS][DOMAIN_NAME]" at bounding box center [437, 203] width 171 height 11
copy p "[EMAIL_ADDRESS][DOMAIN_NAME]"
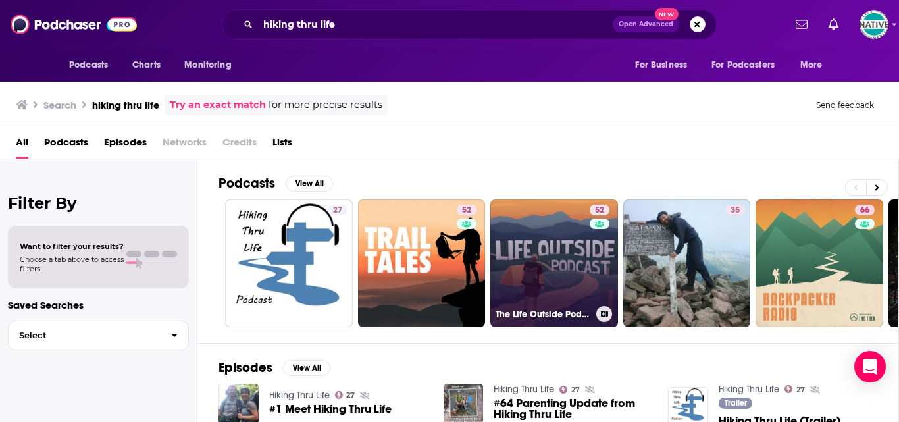
click at [547, 243] on link "52 The Life Outside Podcast" at bounding box center [554, 263] width 128 height 128
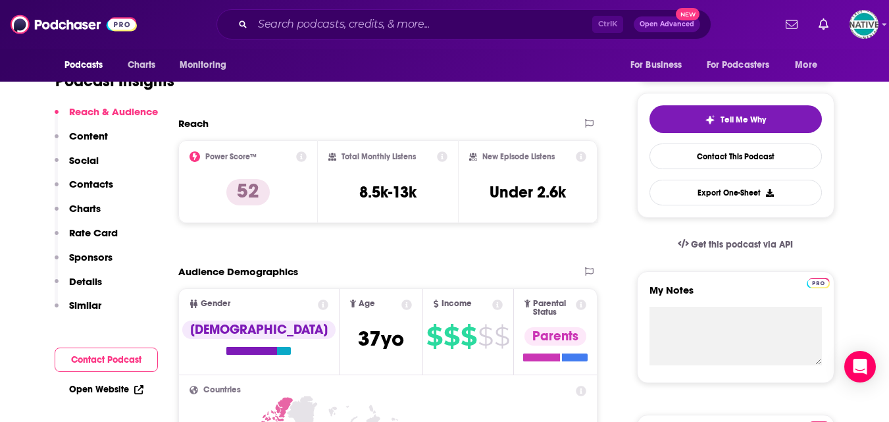
scroll to position [263, 0]
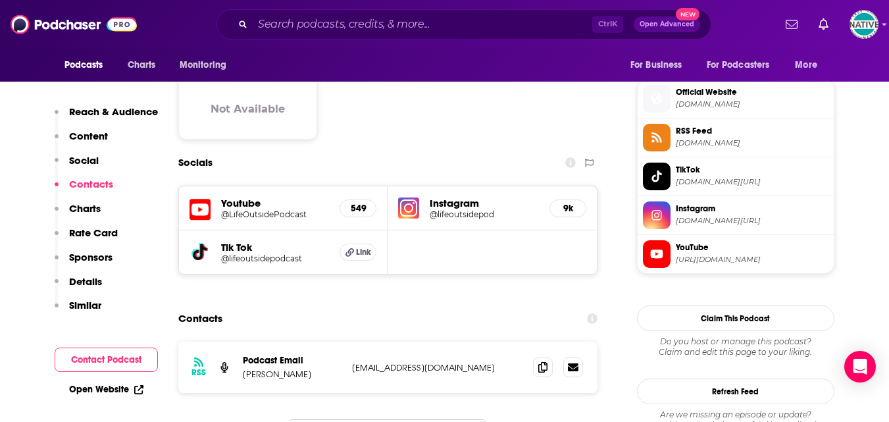
scroll to position [1118, 0]
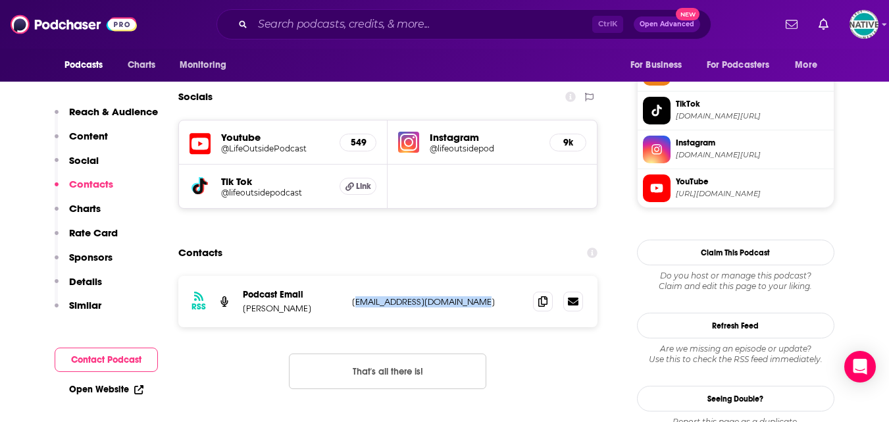
drag, startPoint x: 353, startPoint y: 220, endPoint x: 339, endPoint y: 228, distance: 15.6
click at [463, 276] on div "RSS Podcast Email Cameron Bostock lifeoutsidepodcast@gmail.com lifeoutsidepodca…" at bounding box center [388, 301] width 420 height 51
click at [323, 276] on div "RSS Podcast Email Cameron Bostock lifeoutsidepodcast@gmail.com lifeoutsidepodca…" at bounding box center [388, 301] width 420 height 51
drag, startPoint x: 345, startPoint y: 221, endPoint x: 468, endPoint y: 222, distance: 123.7
click at [534, 276] on div "RSS Podcast Email Cameron Bostock lifeoutsidepodcast@gmail.com lifeoutsidepodca…" at bounding box center [388, 301] width 420 height 51
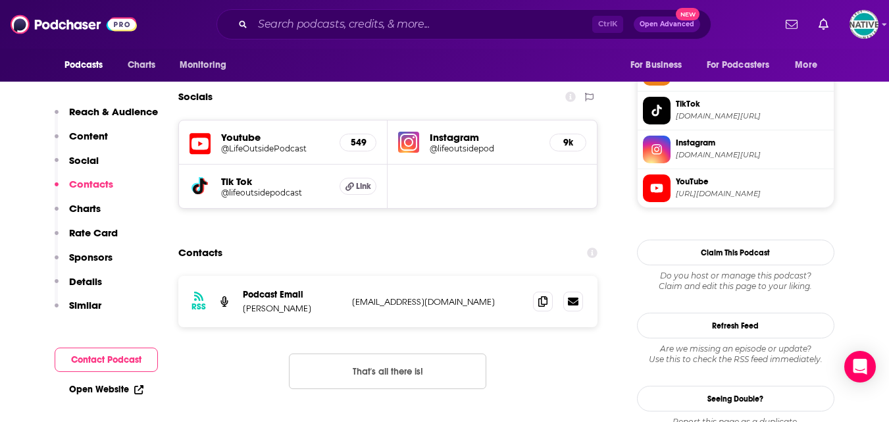
copy div "lifeoutsidepodcast@gmail.com lifeoutsidepodcast@gmail.com"
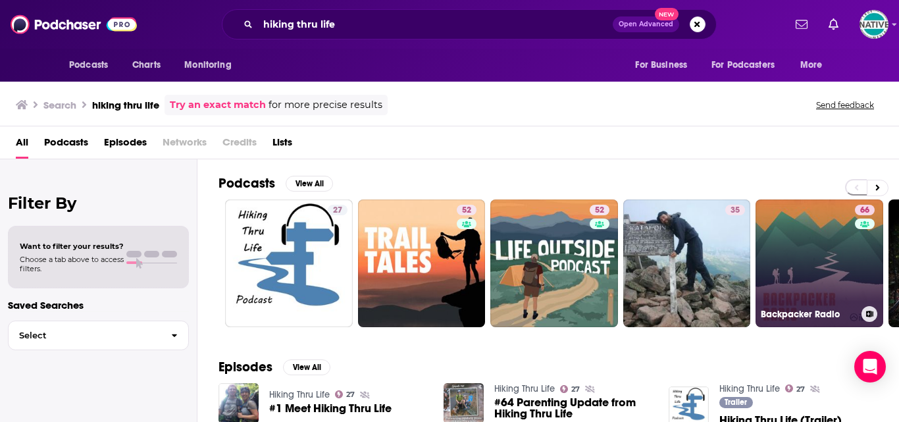
click at [835, 268] on link "66 Backpacker Radio" at bounding box center [819, 263] width 128 height 128
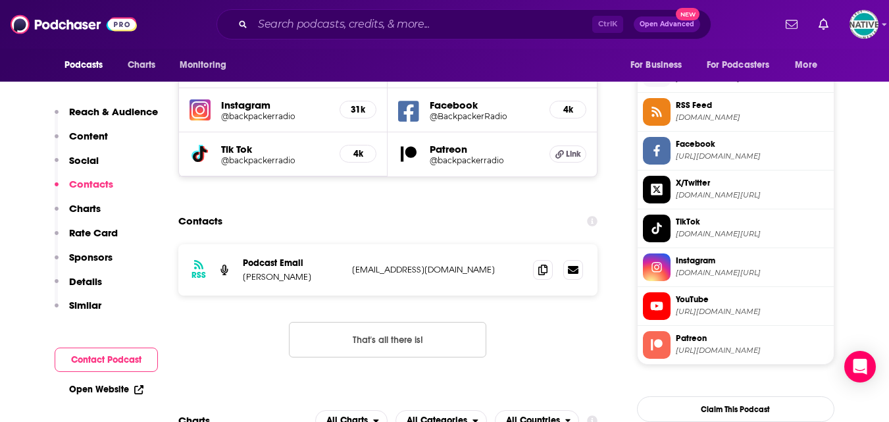
scroll to position [1184, 0]
drag, startPoint x: 424, startPoint y: 220, endPoint x: 349, endPoint y: 215, distance: 75.2
click at [349, 243] on div "RSS Podcast Email Zach Davis zach@thetrek.co zach@thetrek.co" at bounding box center [388, 268] width 420 height 51
copy p "zach@thetrek.co"
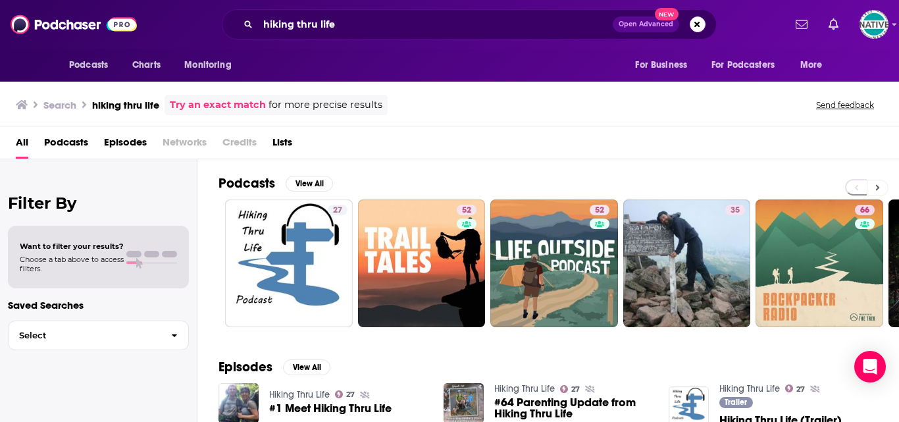
click at [877, 186] on icon at bounding box center [877, 187] width 5 height 9
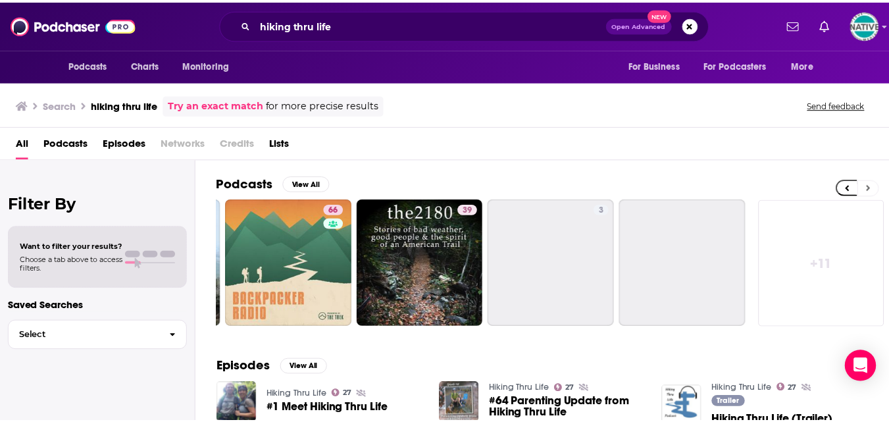
scroll to position [0, 528]
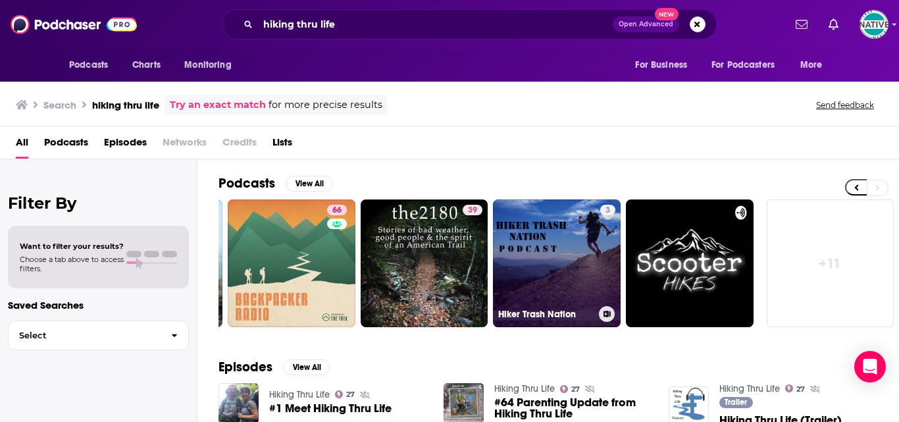
click at [550, 255] on link "3 Hiker Trash Nation" at bounding box center [557, 263] width 128 height 128
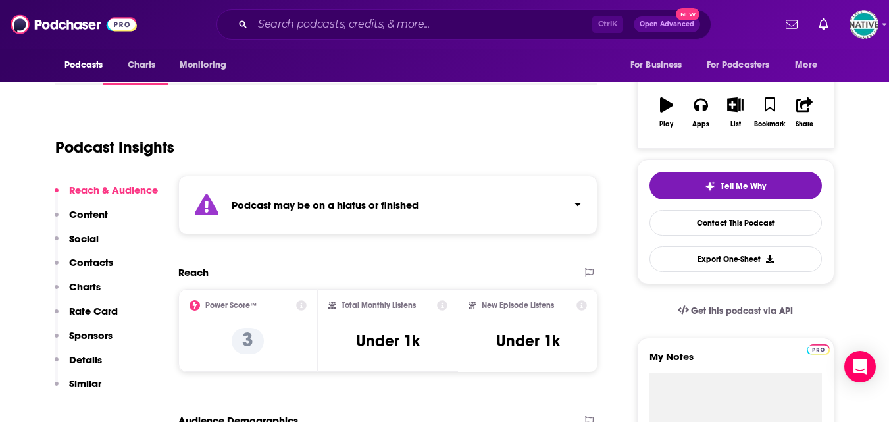
scroll to position [132, 0]
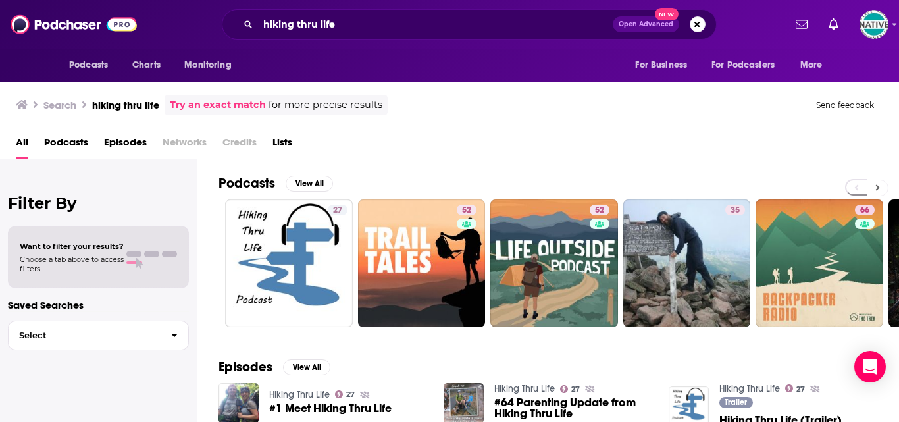
click at [878, 183] on icon at bounding box center [877, 187] width 5 height 9
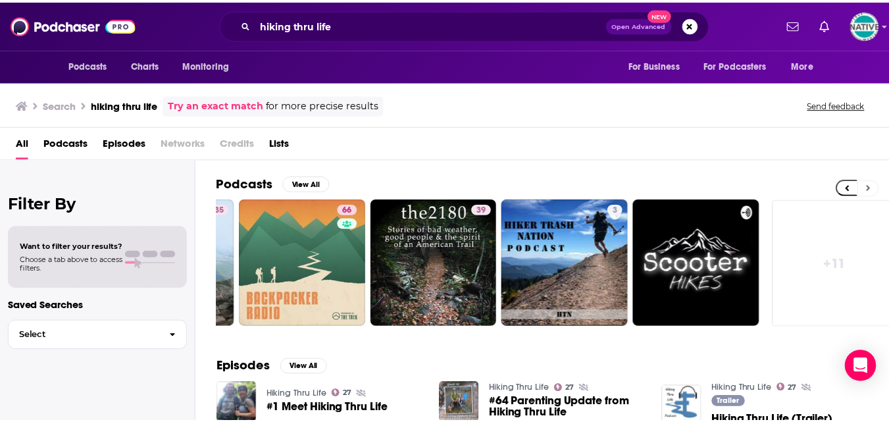
scroll to position [0, 528]
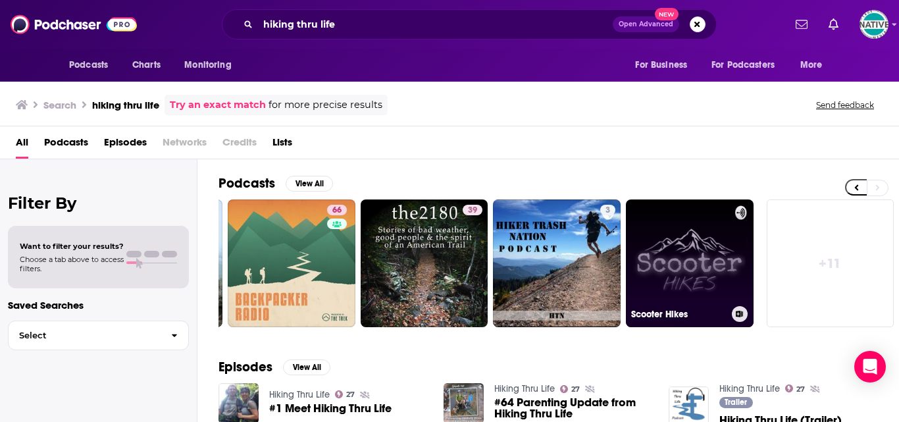
click at [700, 247] on link "Scooter Hikes" at bounding box center [690, 263] width 128 height 128
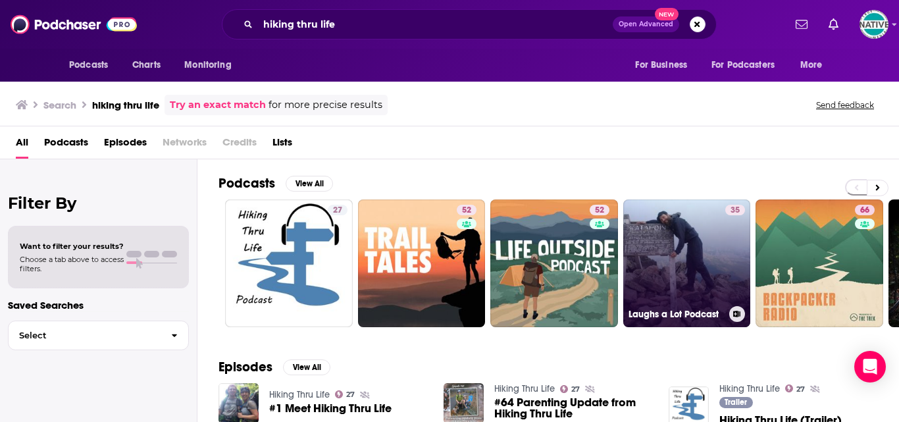
click at [693, 253] on link "35 Laughs a Lot Podcast" at bounding box center [687, 263] width 128 height 128
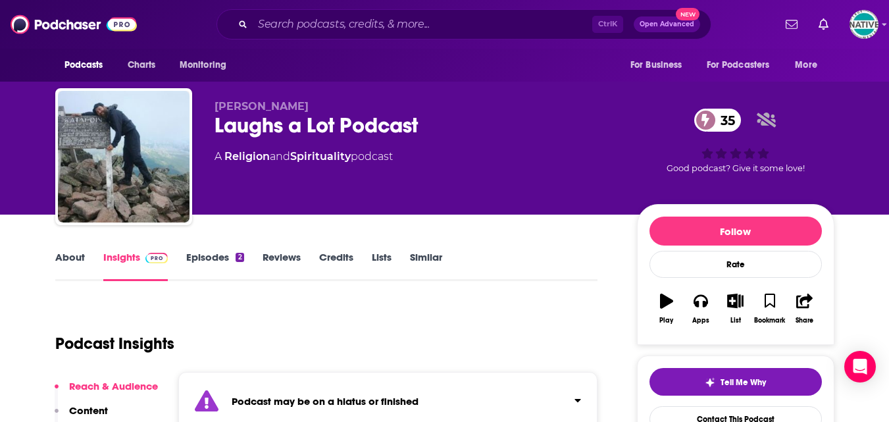
scroll to position [197, 0]
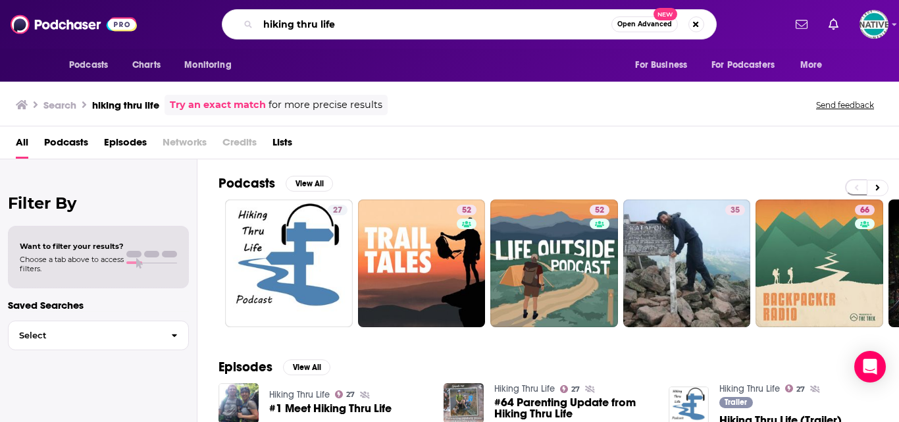
drag, startPoint x: 416, startPoint y: 22, endPoint x: 215, endPoint y: 26, distance: 200.7
click at [215, 26] on div "hiking thru life Open Advanced New" at bounding box center [469, 24] width 630 height 30
type input "blissful hiking adventures"
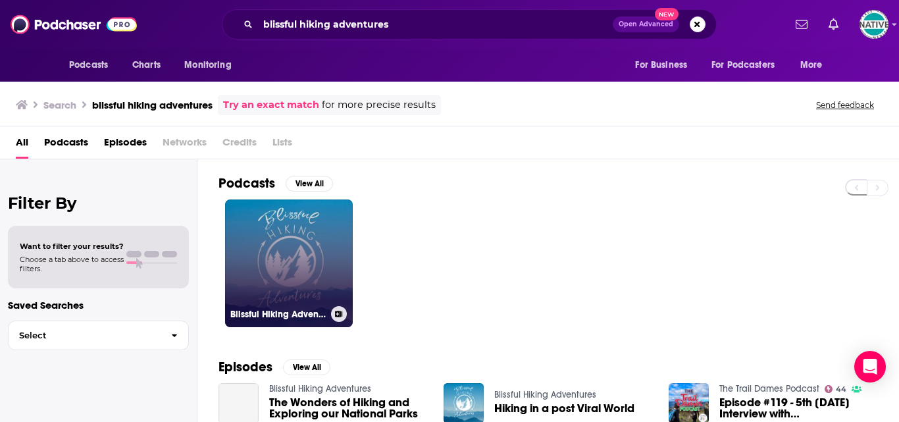
click at [311, 220] on link "Blissful Hiking Adventures" at bounding box center [289, 263] width 128 height 128
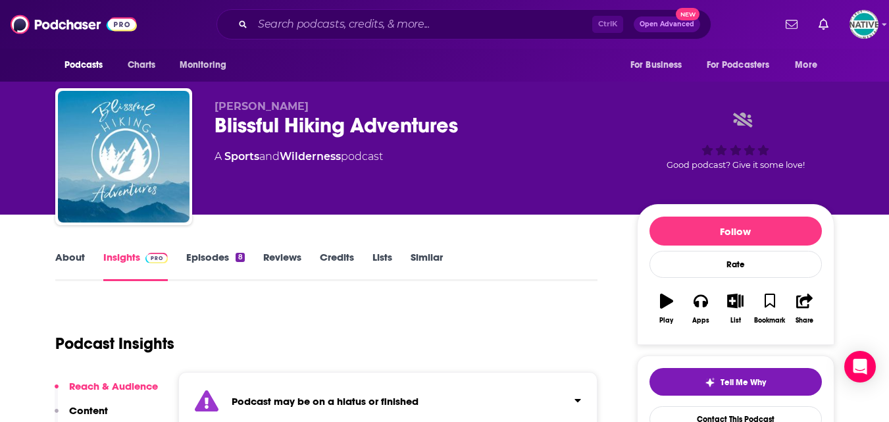
scroll to position [263, 0]
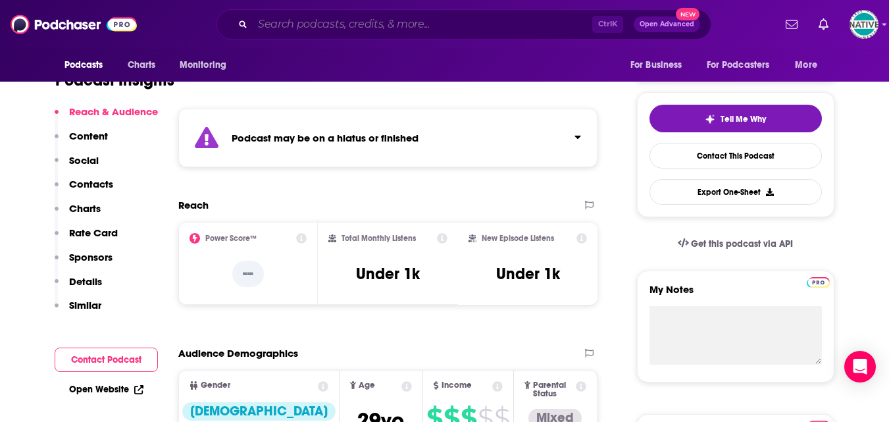
click at [414, 22] on input "Search podcasts, credits, & more..." at bounding box center [422, 24] width 339 height 21
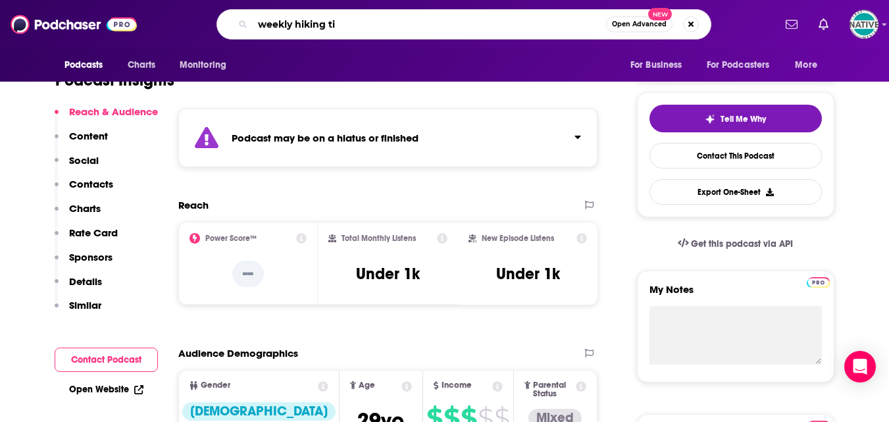
type input "weekly hiking tip"
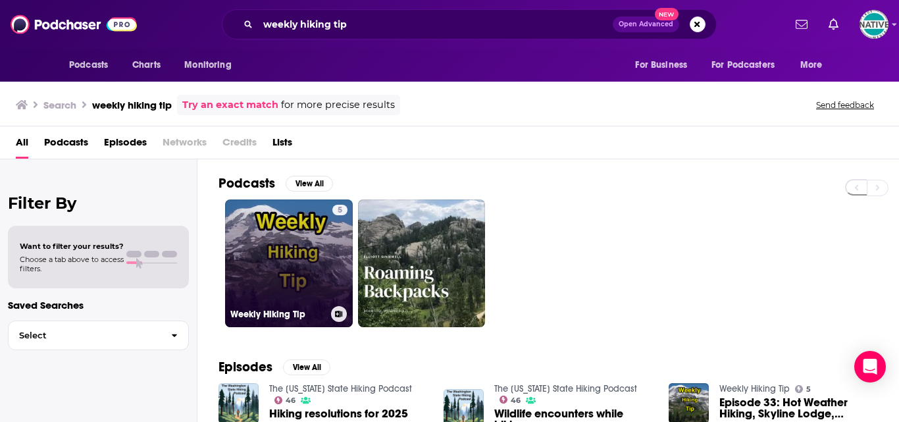
click at [280, 239] on link "5 Weekly Hiking Tip" at bounding box center [289, 263] width 128 height 128
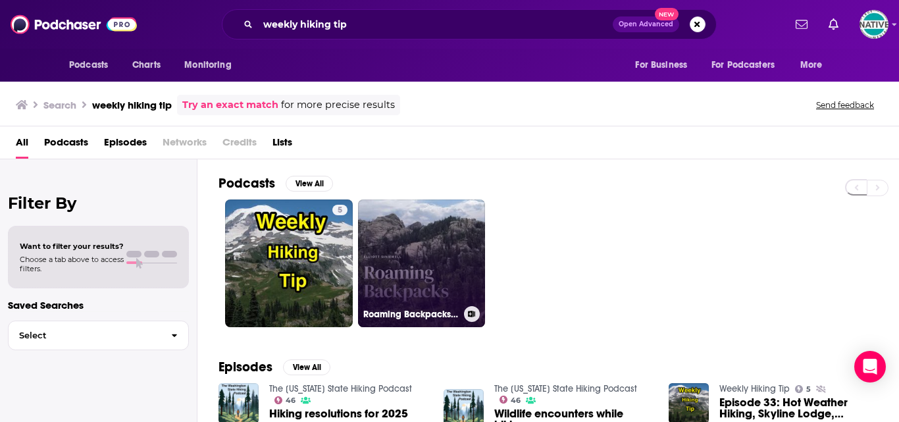
click at [420, 246] on link "Roaming Backpacks | Tips for Beginner Backpackers" at bounding box center [422, 263] width 128 height 128
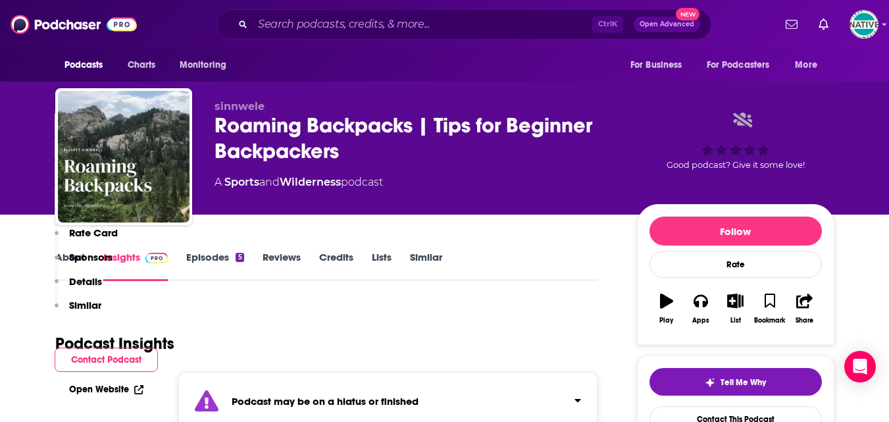
scroll to position [263, 0]
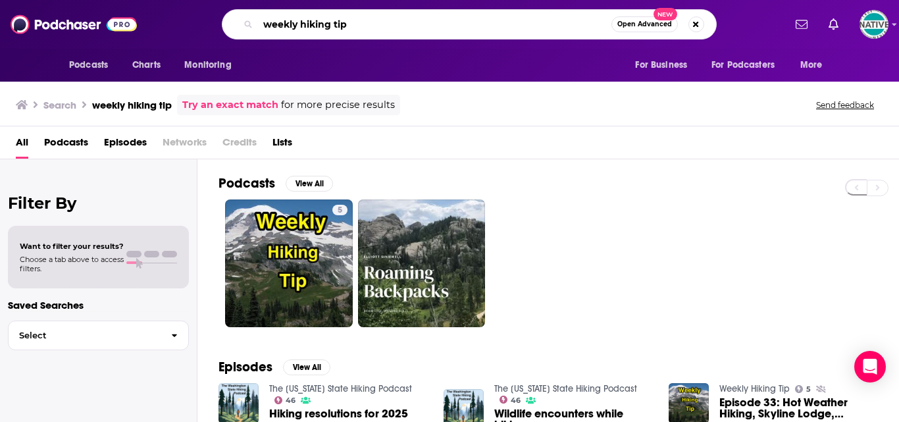
drag, startPoint x: 406, startPoint y: 16, endPoint x: 129, endPoint y: 32, distance: 277.4
click at [129, 32] on div "Podcasts Charts Monitoring weekly hiking tip Open Advanced New For Business For…" at bounding box center [449, 24] width 899 height 49
type input "trail tales"
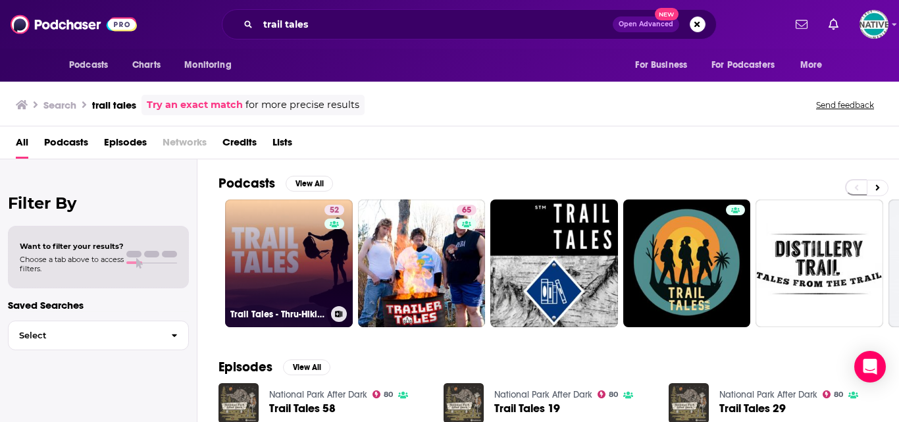
click at [288, 238] on link "52 Trail Tales - Thru-Hiking & Backpacking" at bounding box center [289, 263] width 128 height 128
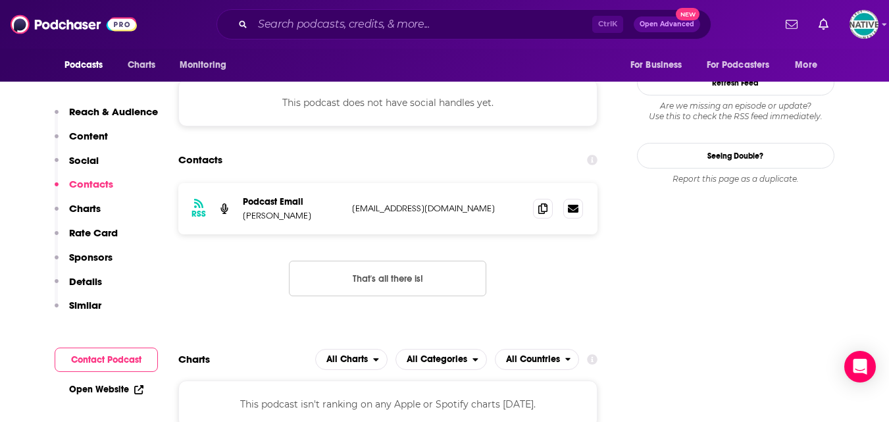
scroll to position [1250, 0]
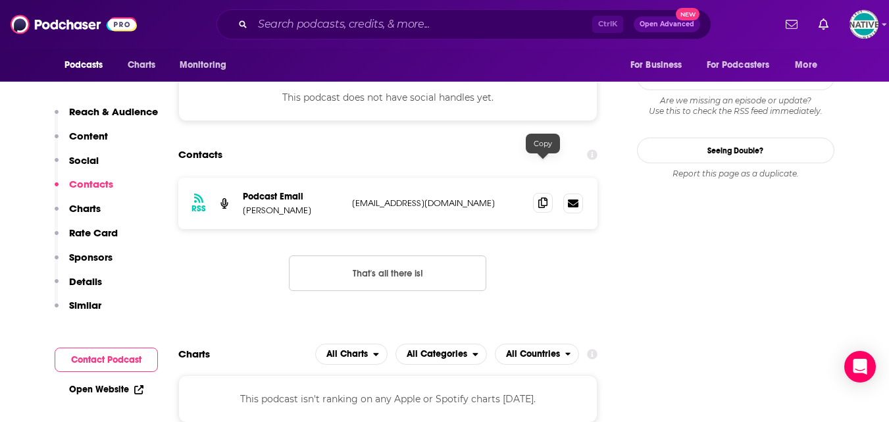
click at [540, 197] on icon at bounding box center [542, 202] width 9 height 11
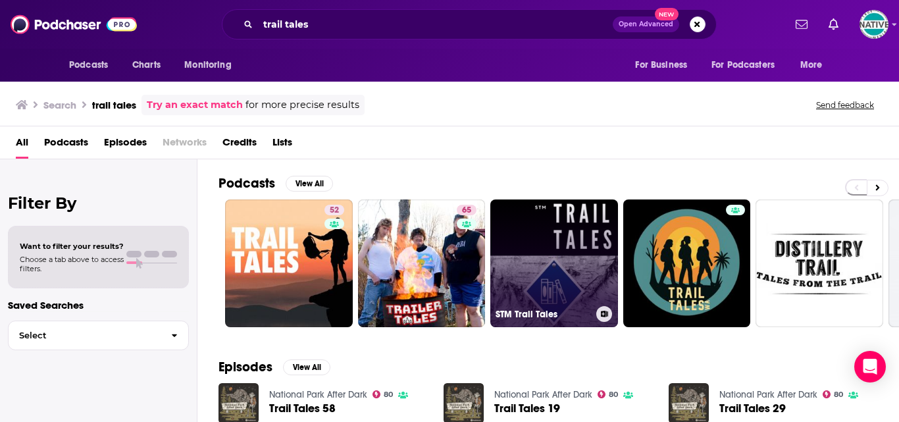
click at [604, 243] on link "STM Trail Tales" at bounding box center [554, 263] width 128 height 128
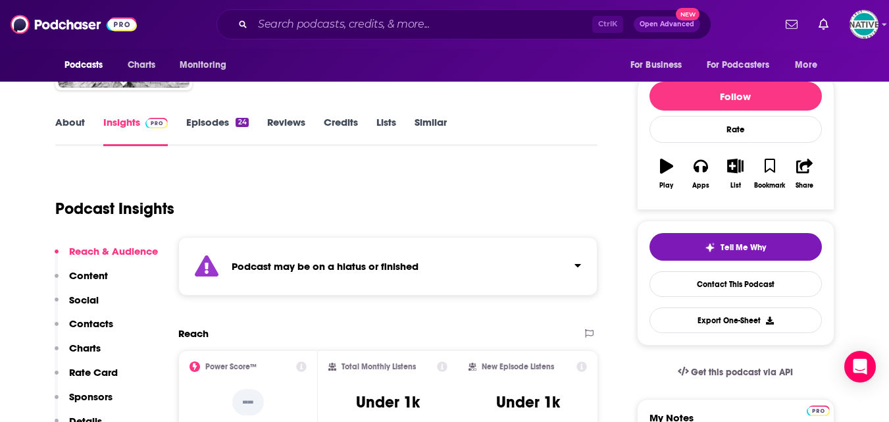
scroll to position [197, 0]
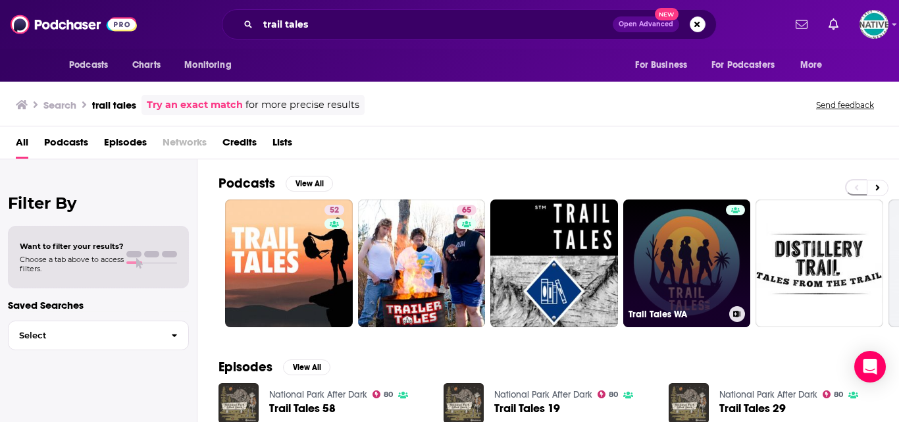
click at [700, 236] on link "Trail Tales WA" at bounding box center [687, 263] width 128 height 128
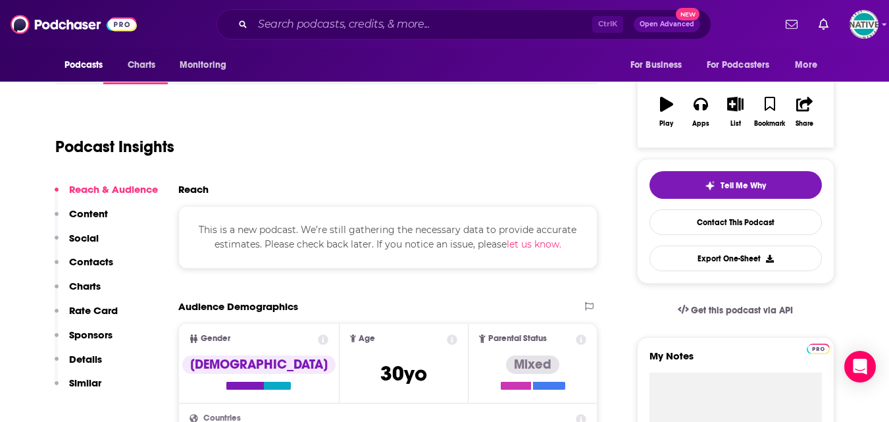
scroll to position [197, 0]
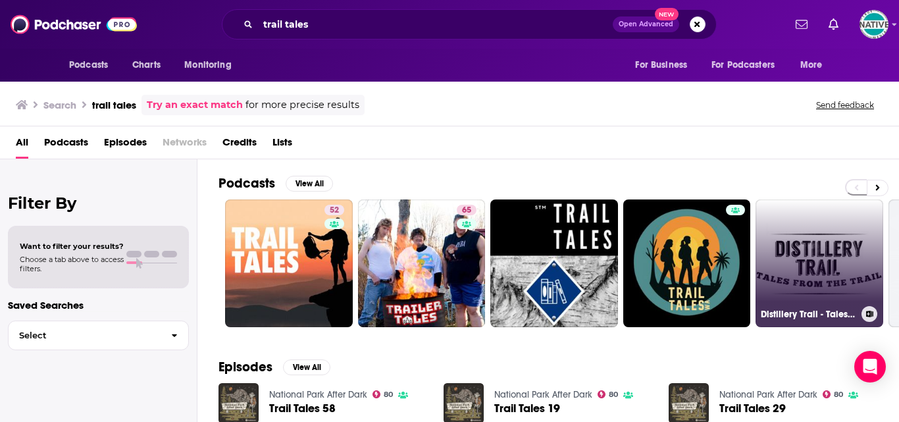
click at [851, 261] on link "Distillery Trail - Tales from the Trail" at bounding box center [819, 263] width 128 height 128
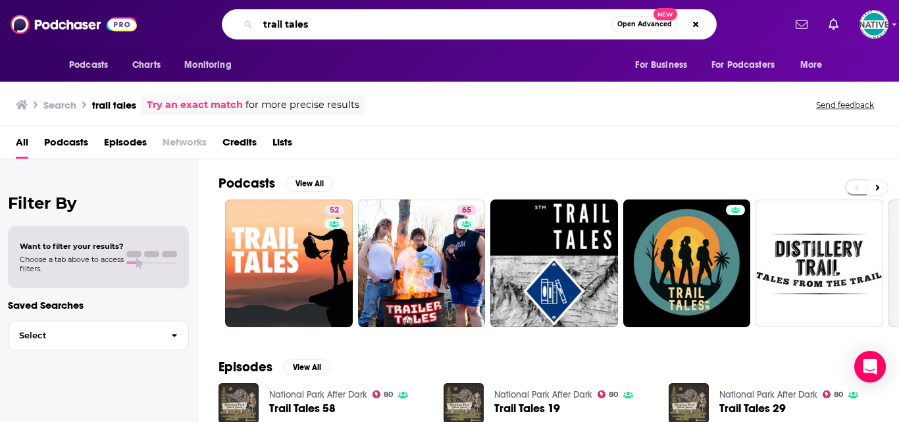
drag, startPoint x: 344, startPoint y: 26, endPoint x: 166, endPoint y: 11, distance: 178.2
click at [179, 24] on div "trail tales Open Advanced New" at bounding box center [469, 24] width 630 height 30
type input "hiking treks across the world"
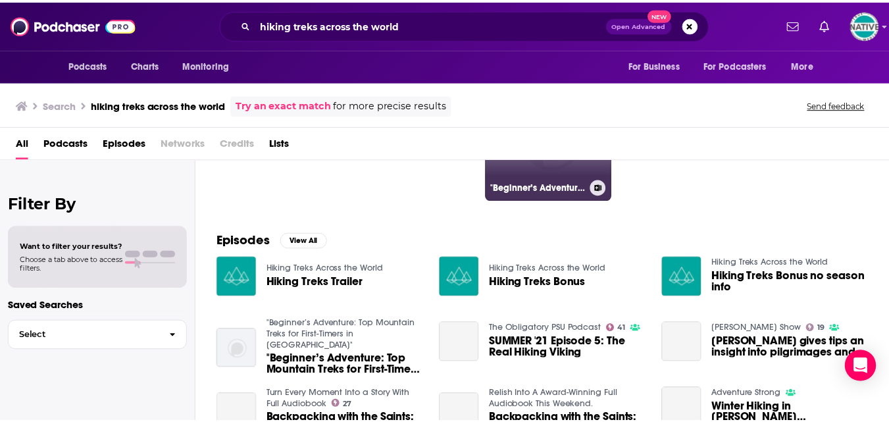
scroll to position [132, 0]
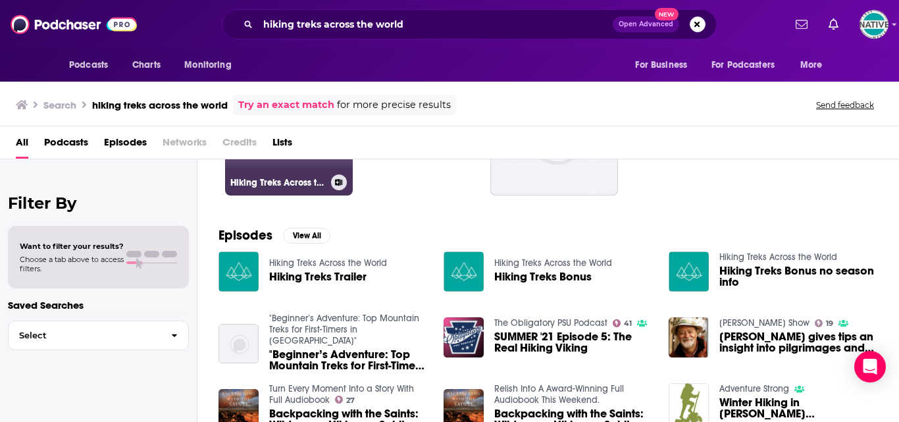
click at [291, 168] on link "Hiking Treks Across the World" at bounding box center [289, 132] width 128 height 128
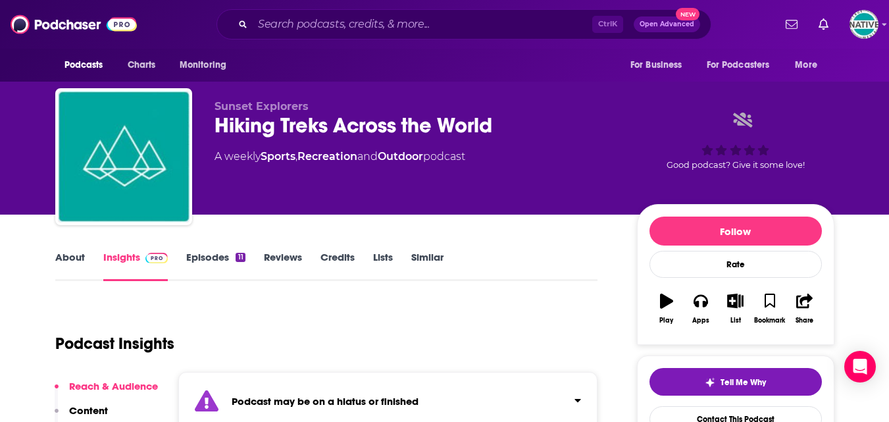
scroll to position [329, 0]
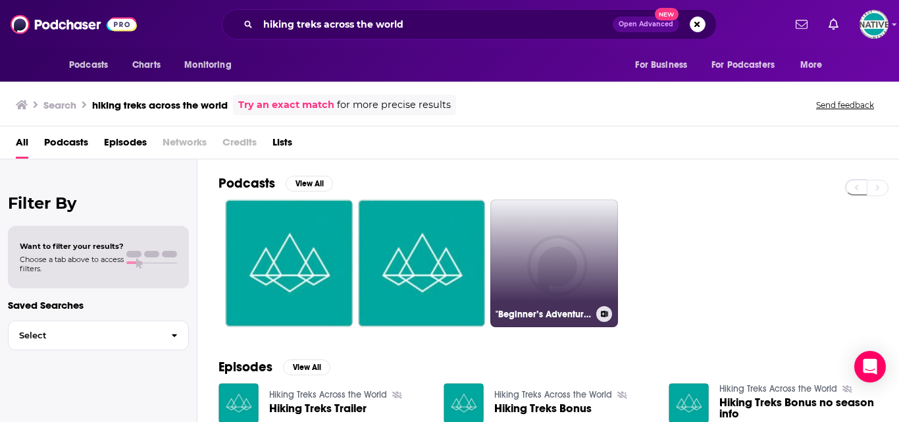
click at [528, 245] on link ""Beginner’s Adventure: Top Mountain Treks for First-Timers in India"" at bounding box center [554, 263] width 128 height 128
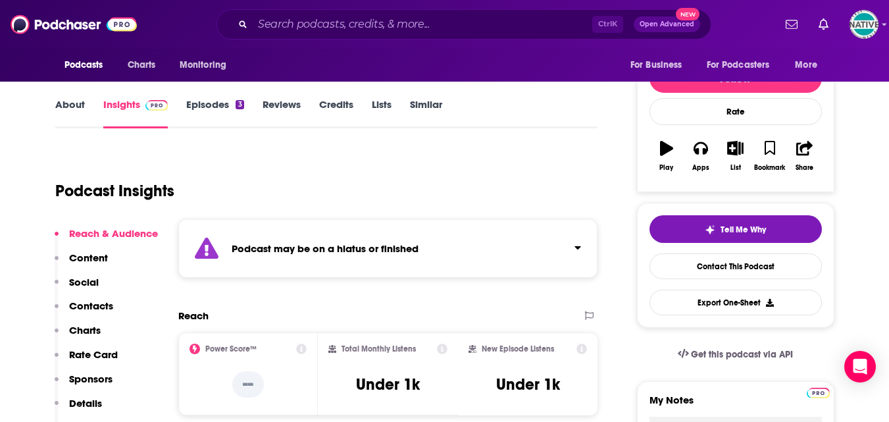
scroll to position [197, 0]
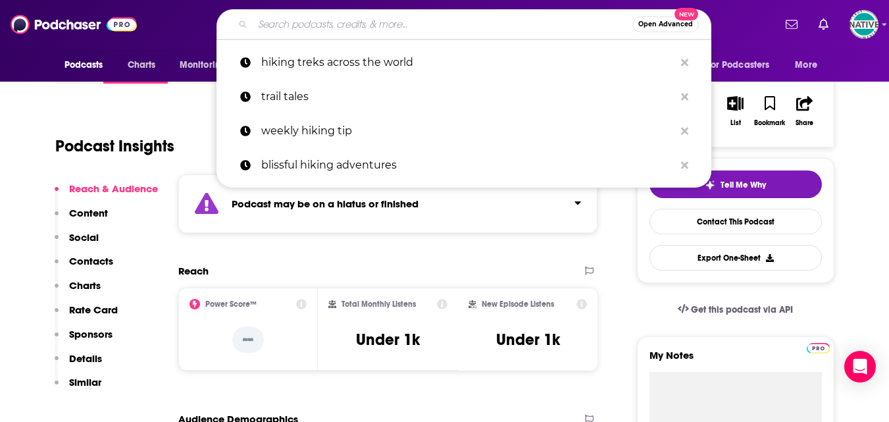
click at [480, 28] on input "Search podcasts, credits, & more..." at bounding box center [443, 24] width 380 height 21
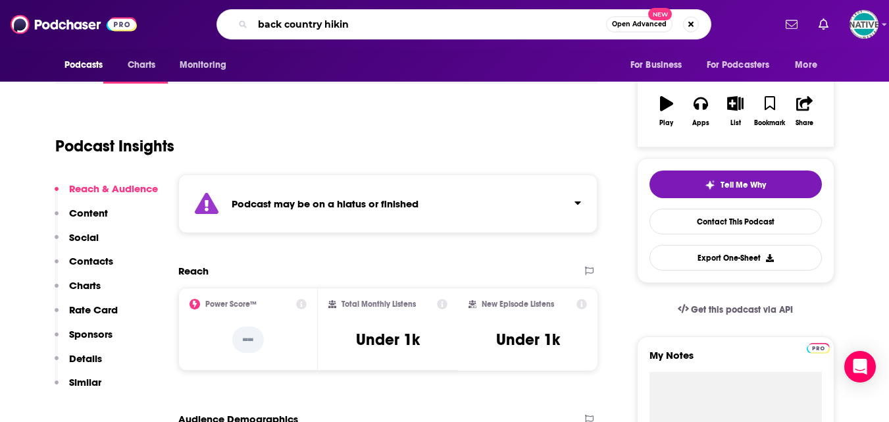
type input "back country hiking"
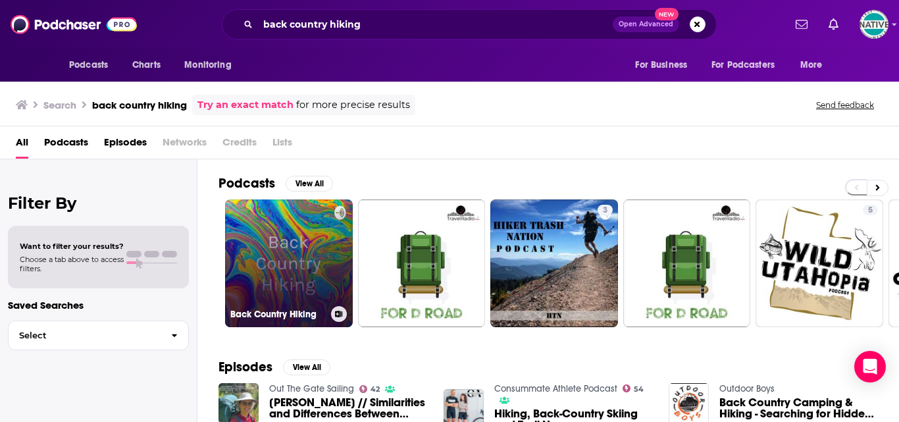
click at [291, 261] on link "Back Country Hiking" at bounding box center [289, 263] width 128 height 128
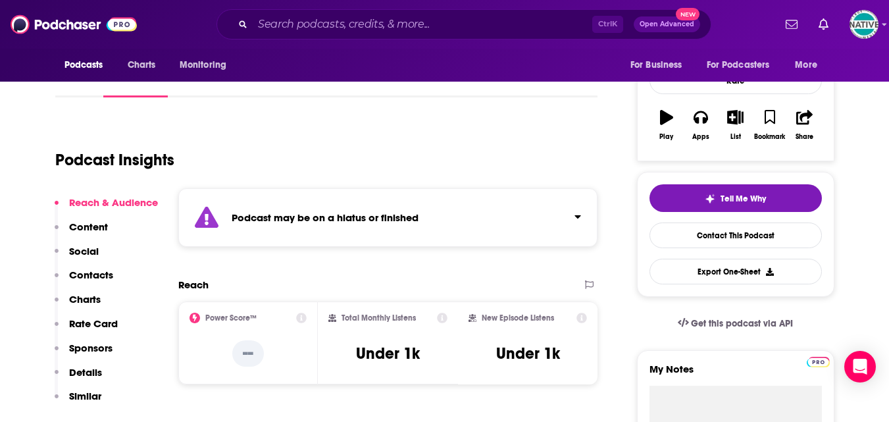
scroll to position [197, 0]
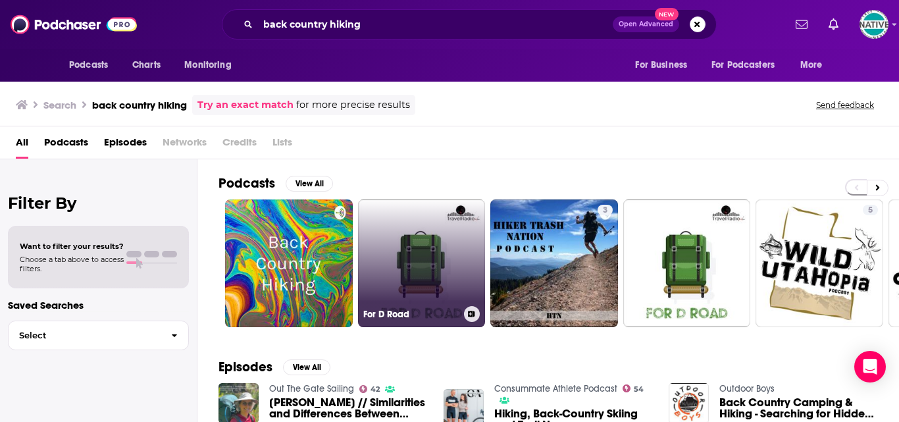
click at [379, 236] on link "For D Road" at bounding box center [422, 263] width 128 height 128
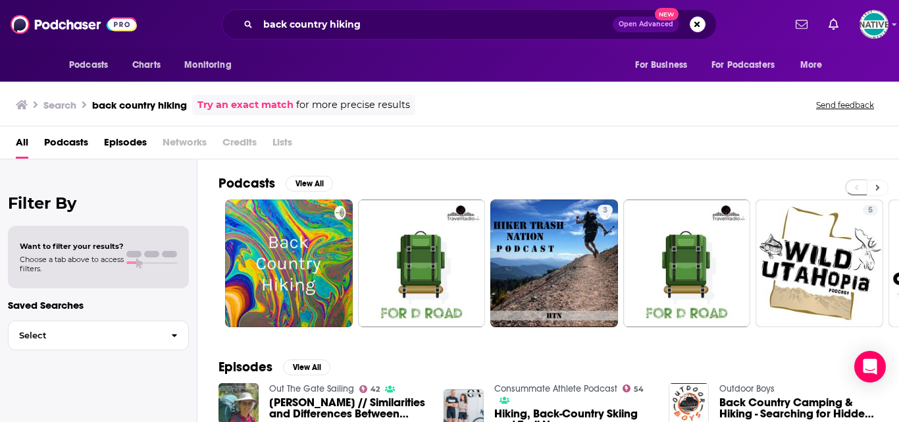
click at [872, 180] on button at bounding box center [877, 188] width 22 height 16
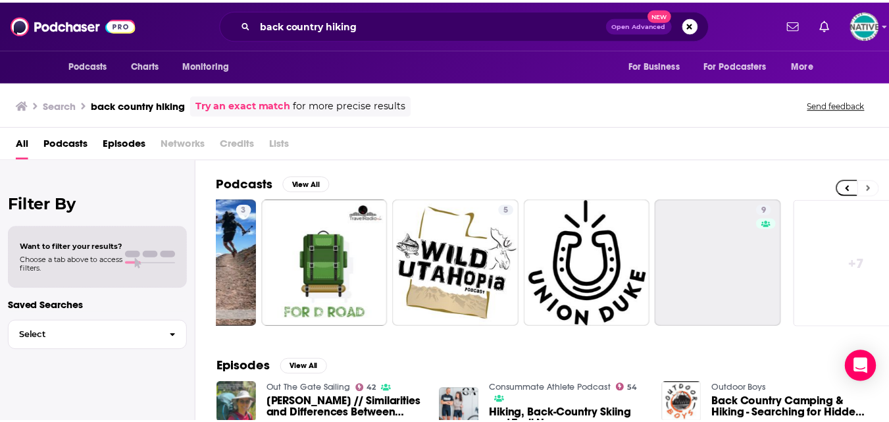
scroll to position [0, 396]
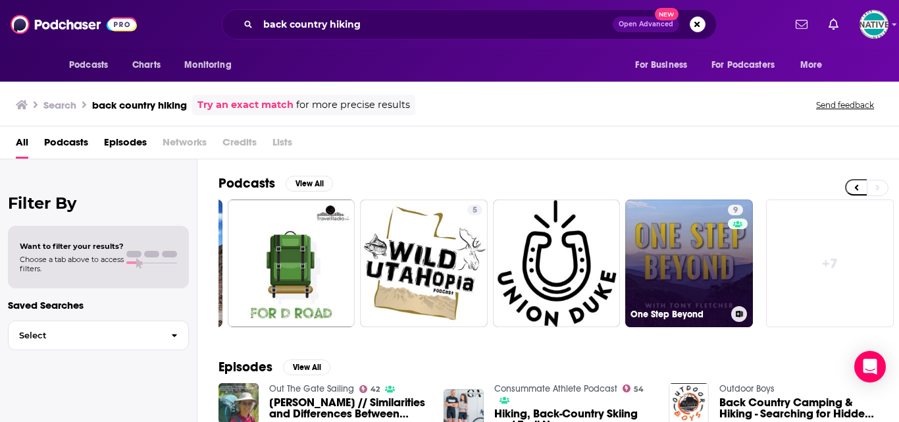
click at [687, 256] on link "9 One Step Beyond" at bounding box center [689, 263] width 128 height 128
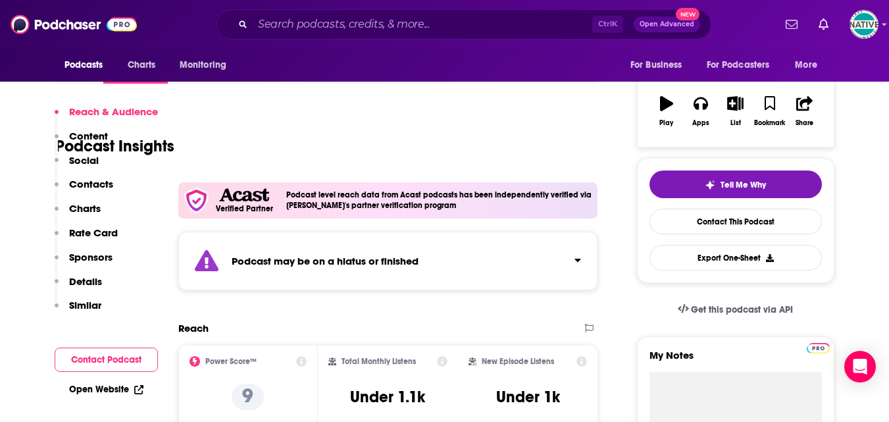
scroll to position [395, 0]
